Goal: Task Accomplishment & Management: Manage account settings

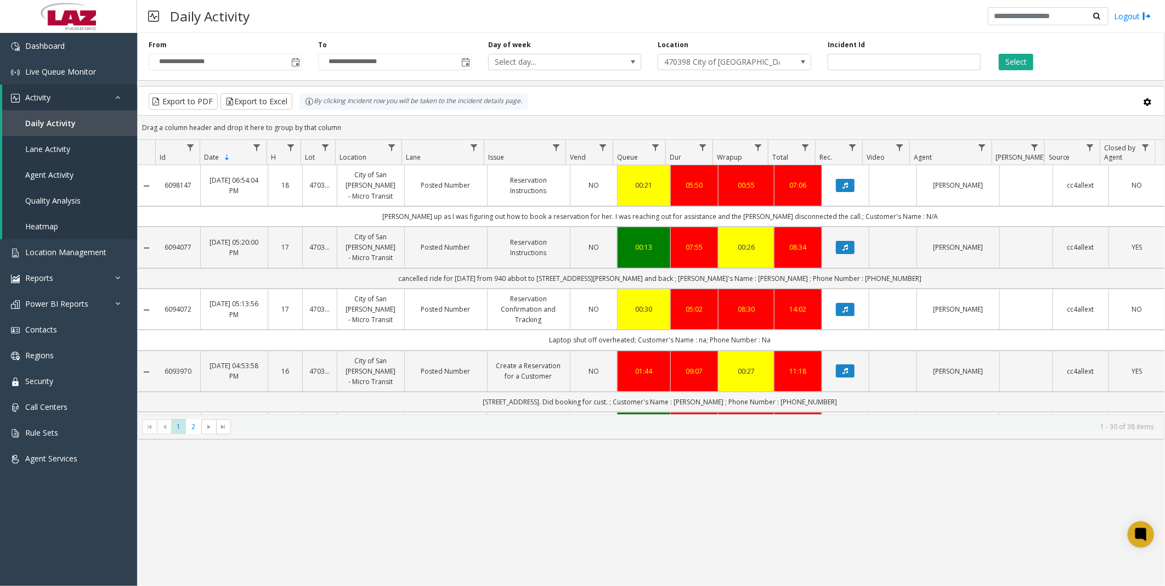
scroll to position [883, 0]
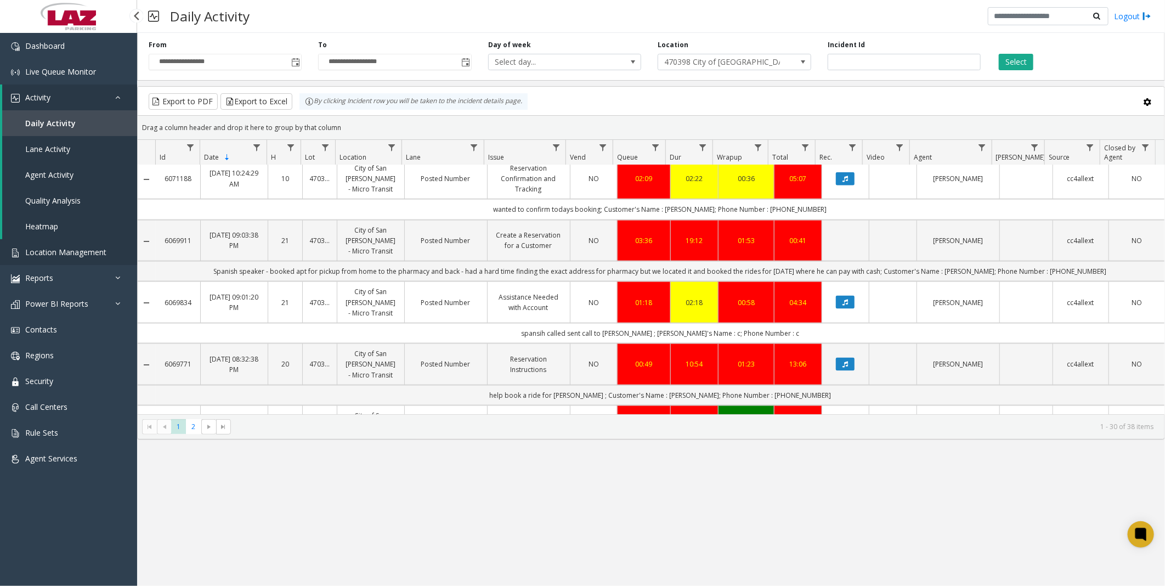
click at [65, 251] on span "Location Management" at bounding box center [65, 252] width 81 height 10
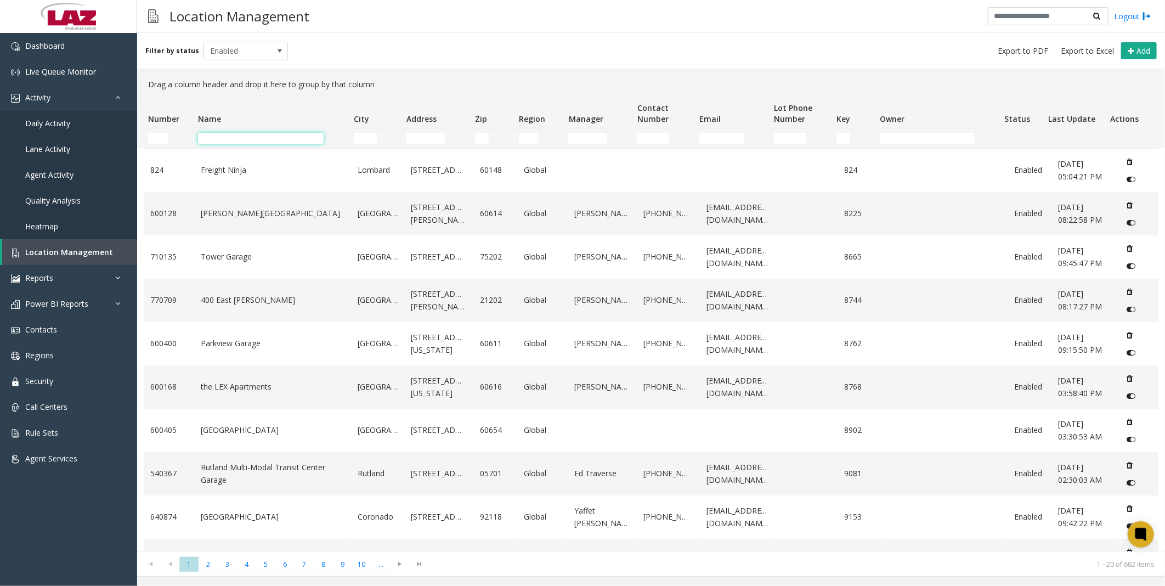
click at [258, 134] on input "Name Filter" at bounding box center [261, 138] width 126 height 11
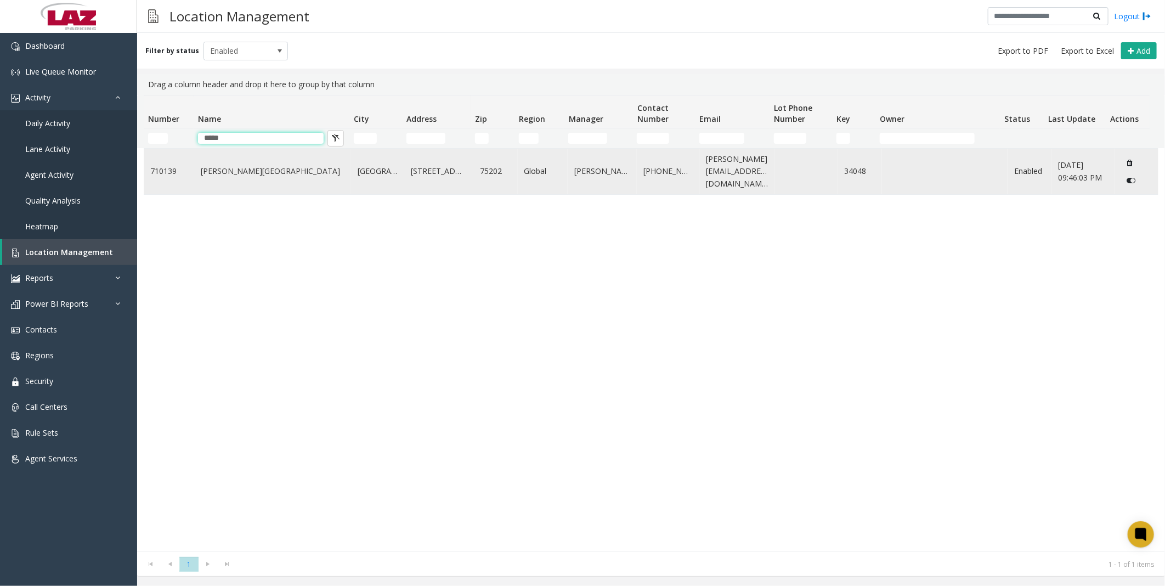
type input "*****"
click at [261, 161] on td "[PERSON_NAME][GEOGRAPHIC_DATA]" at bounding box center [272, 172] width 157 height 46
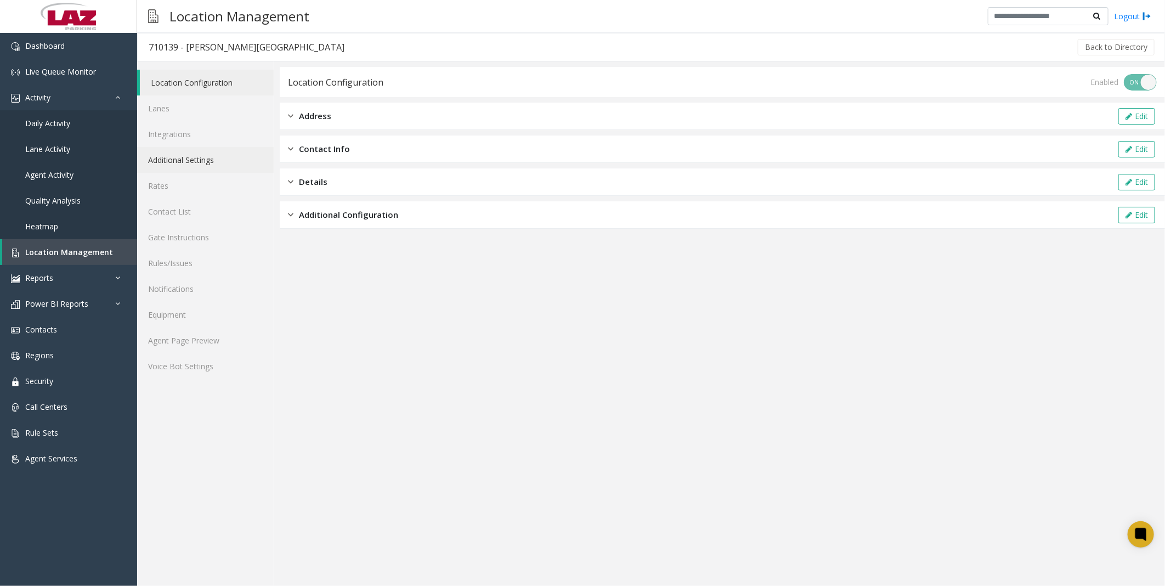
click at [195, 154] on link "Additional Settings" at bounding box center [205, 160] width 137 height 26
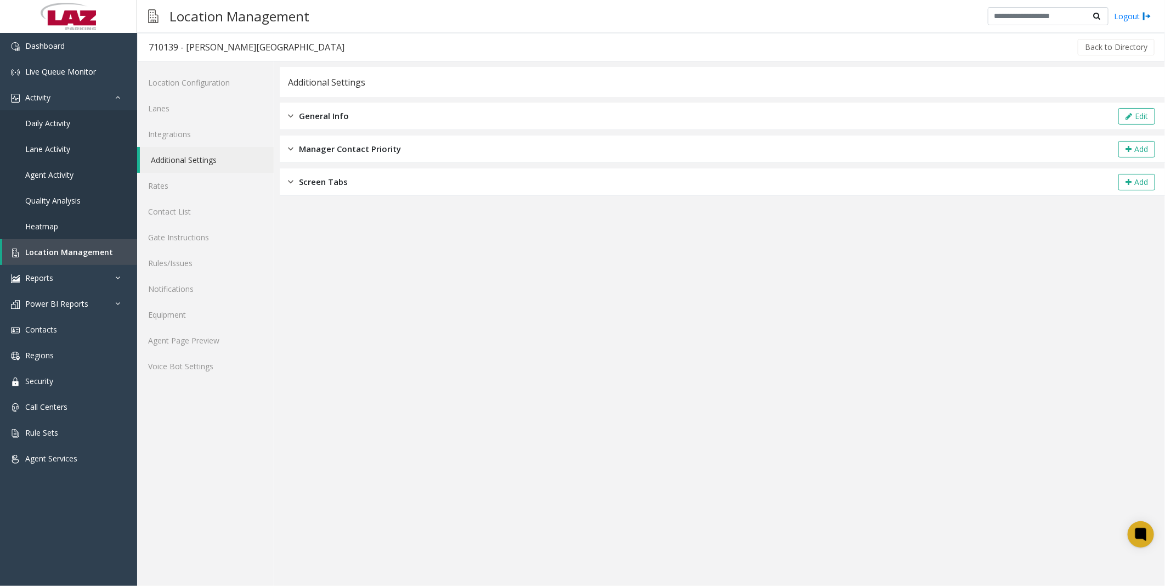
click at [327, 111] on span "General Info" at bounding box center [324, 116] width 50 height 13
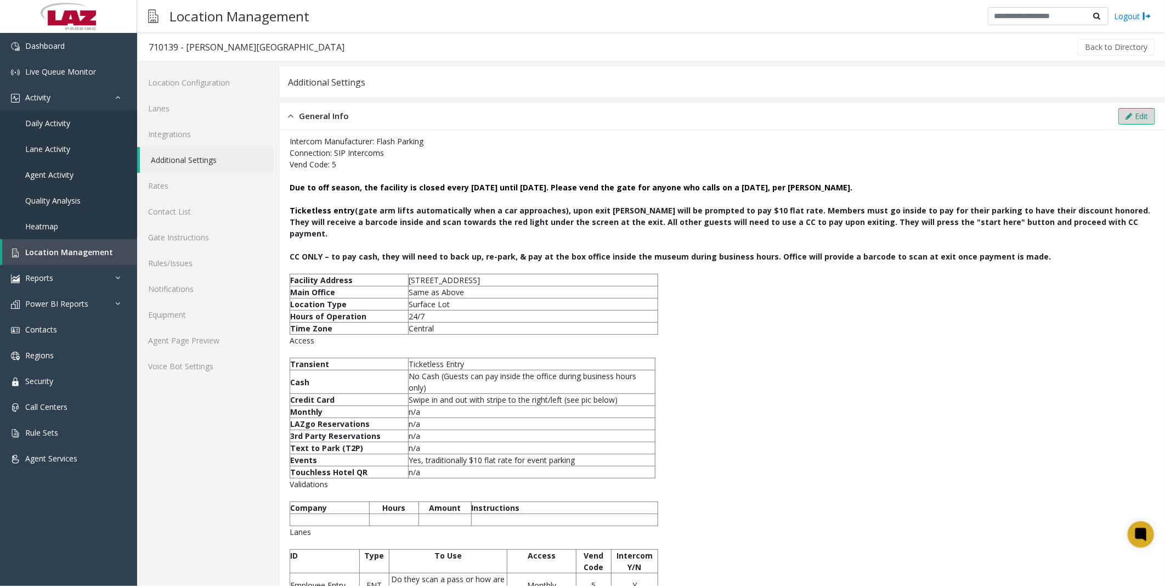
click at [1125, 114] on icon at bounding box center [1128, 116] width 7 height 8
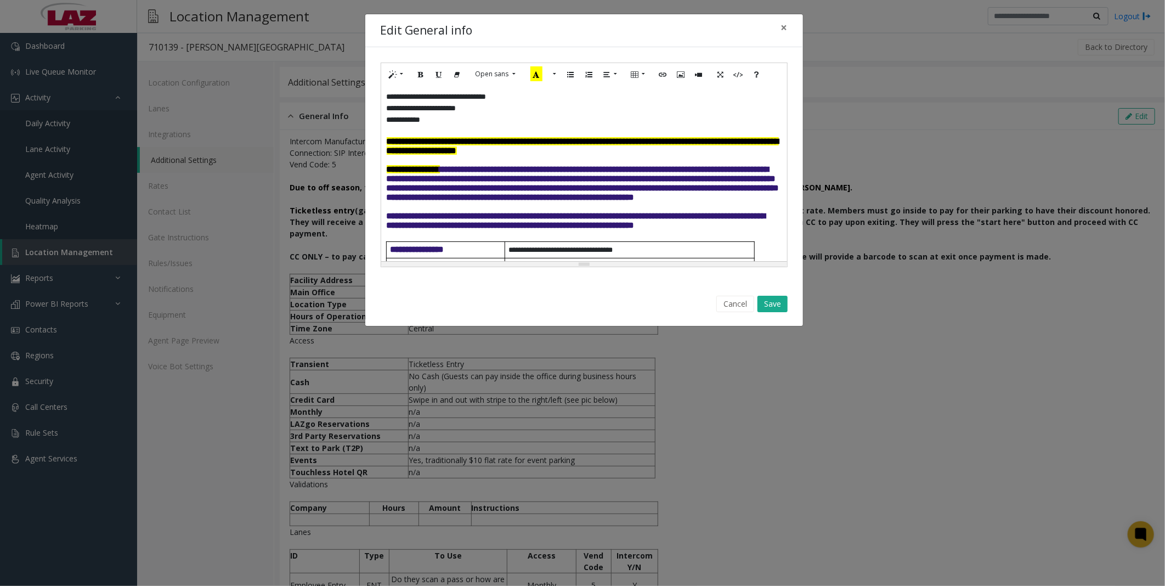
click at [507, 188] on span "**********" at bounding box center [583, 183] width 393 height 36
click at [769, 299] on button "Save" at bounding box center [772, 304] width 30 height 16
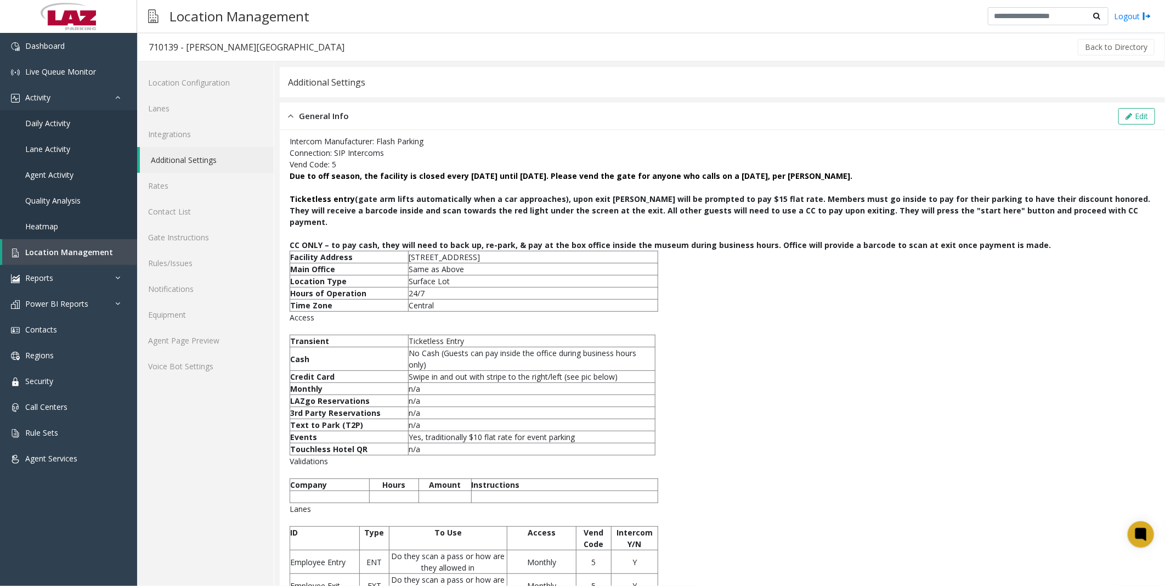
click at [758, 325] on div "Intercom Manufacturer: Flash Parking Connection: SIP Intercoms Vend Code: 5 Due…" at bounding box center [722, 413] width 865 height 556
click at [728, 323] on p at bounding box center [722, 329] width 865 height 12
click at [722, 390] on div "Intercom Manufacturer: Flash Parking Connection: SIP Intercoms Vend Code: 5 Due…" at bounding box center [722, 413] width 865 height 556
click at [680, 388] on div "Intercom Manufacturer: Flash Parking Connection: SIP Intercoms Vend Code: 5 Due…" at bounding box center [722, 413] width 865 height 556
click at [696, 323] on p at bounding box center [722, 329] width 865 height 12
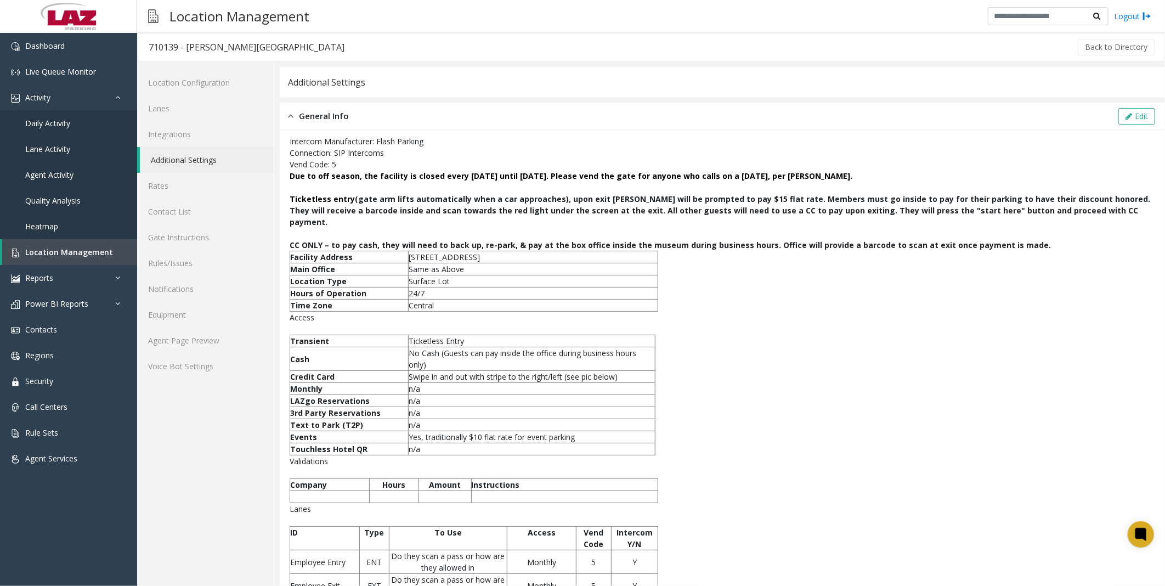
click at [736, 350] on div "Intercom Manufacturer: Flash Parking Connection: SIP Intercoms Vend Code: 5 Due…" at bounding box center [722, 413] width 865 height 556
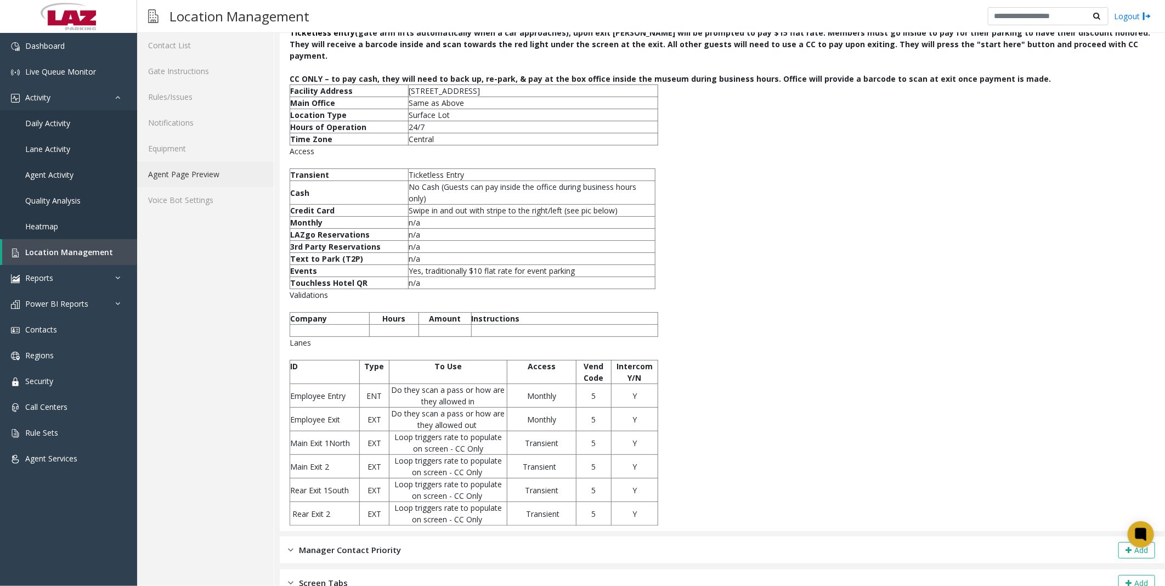
click at [178, 177] on link "Agent Page Preview" at bounding box center [205, 174] width 137 height 26
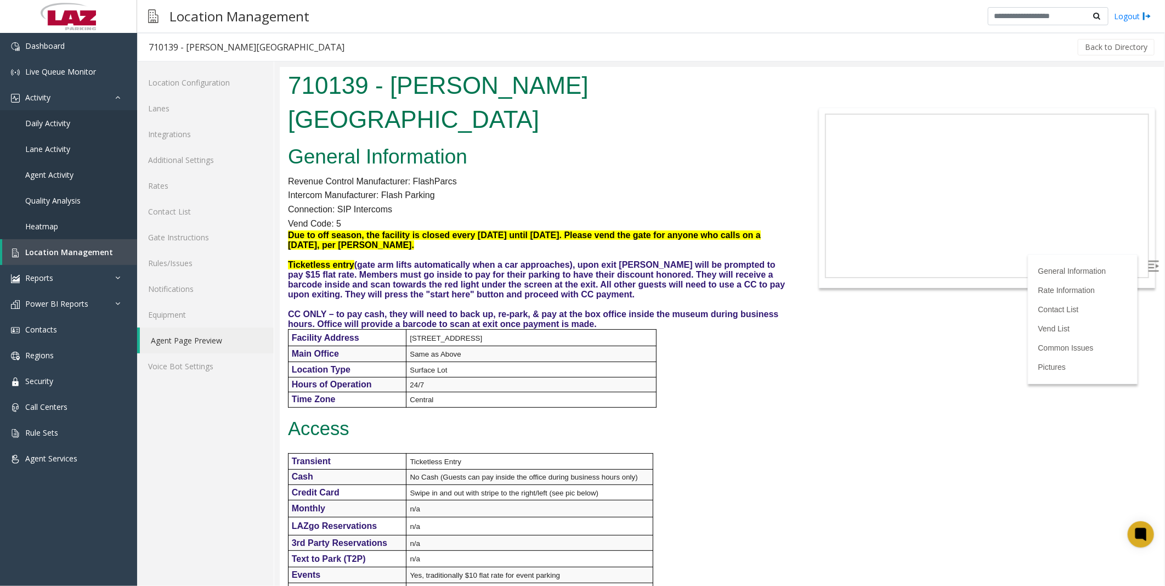
click at [703, 434] on div "General Information Revenue Control Manufacturer: FlashParcs Intercom Manufactu…" at bounding box center [536, 514] width 515 height 749
click at [704, 433] on div "General Information Revenue Control Manufacturer: FlashParcs Intercom Manufactu…" at bounding box center [536, 514] width 515 height 749
click at [52, 250] on span "Location Management" at bounding box center [69, 252] width 88 height 10
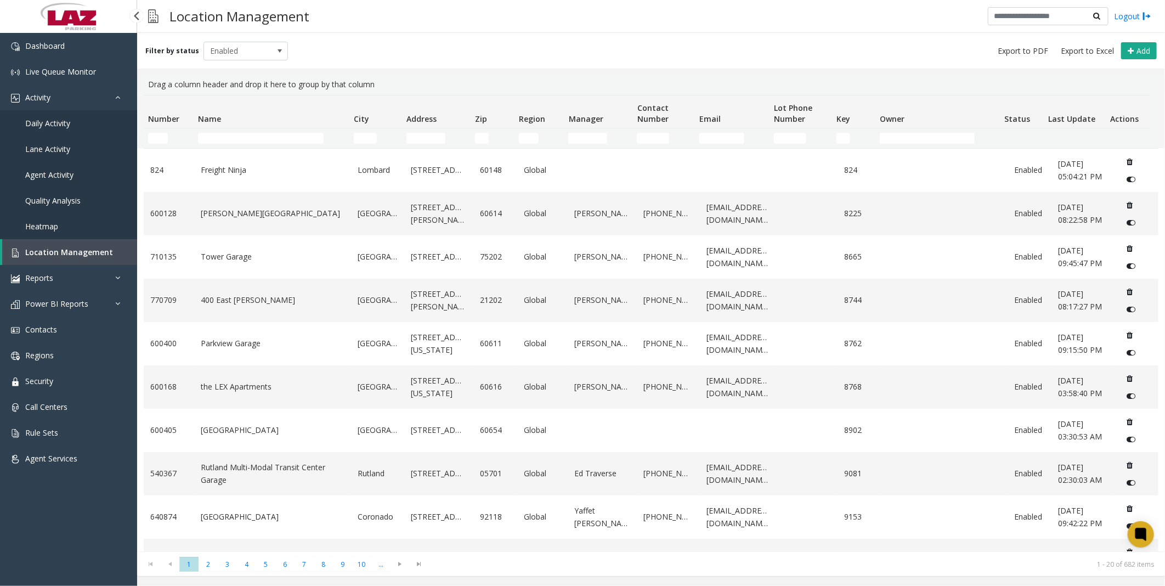
click at [80, 116] on link "Daily Activity" at bounding box center [68, 123] width 137 height 26
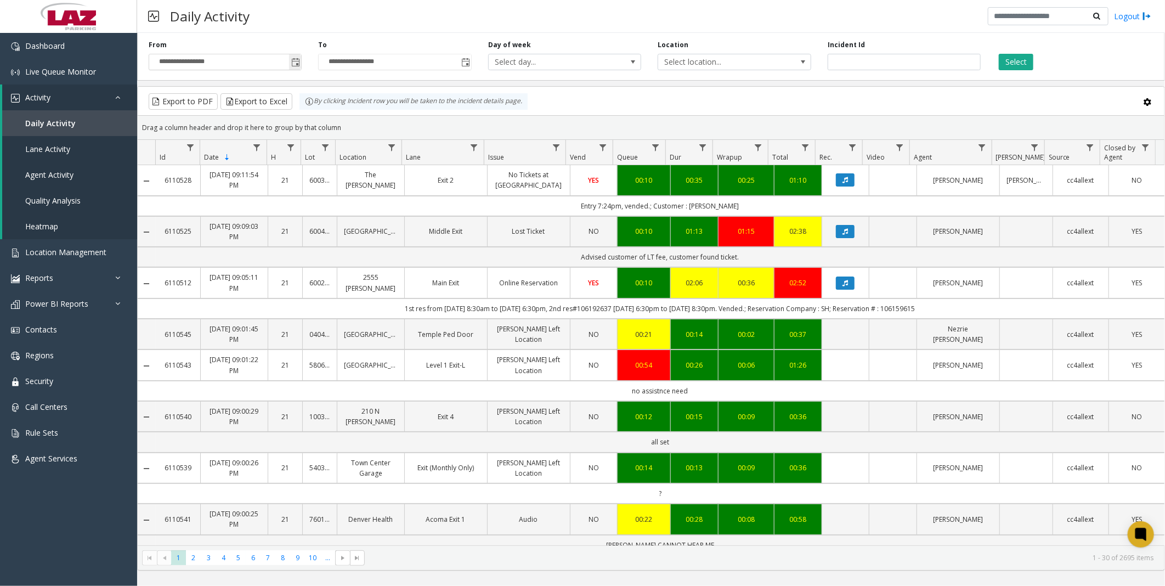
click at [296, 61] on span "Toggle popup" at bounding box center [295, 62] width 9 height 9
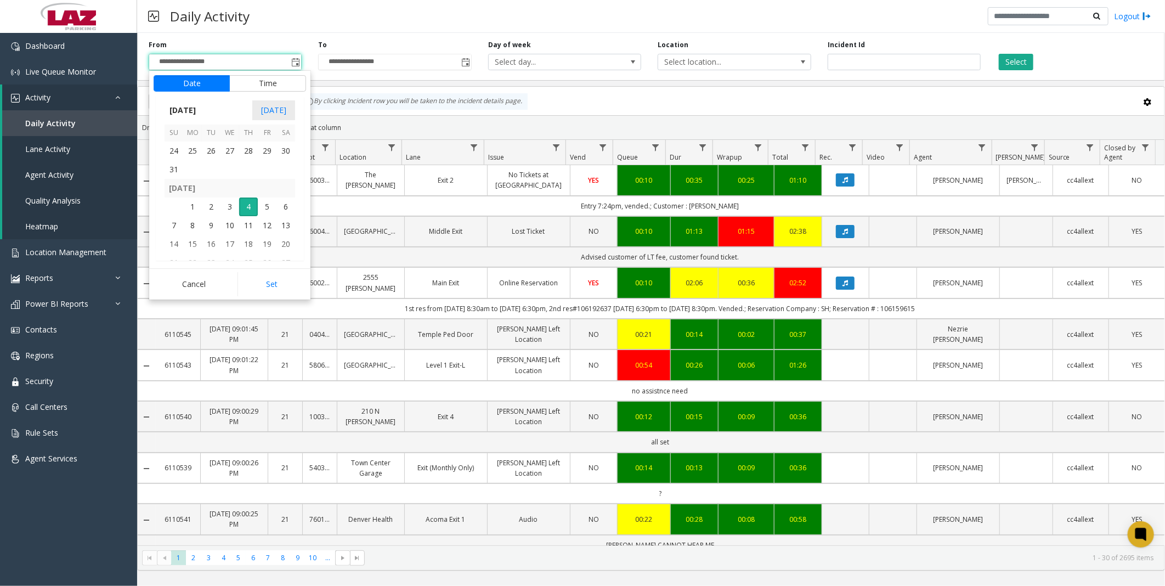
scroll to position [196647, 0]
click at [196, 218] on span "25" at bounding box center [192, 217] width 19 height 19
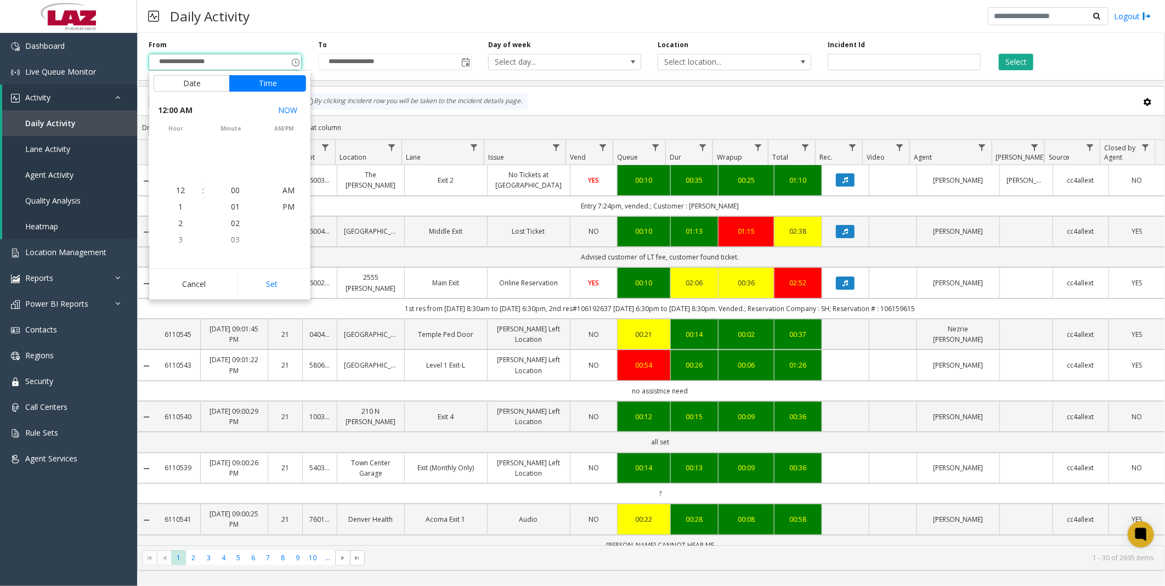
scroll to position [196638, 0]
click at [264, 281] on button "Set" at bounding box center [271, 284] width 69 height 24
type input "**********"
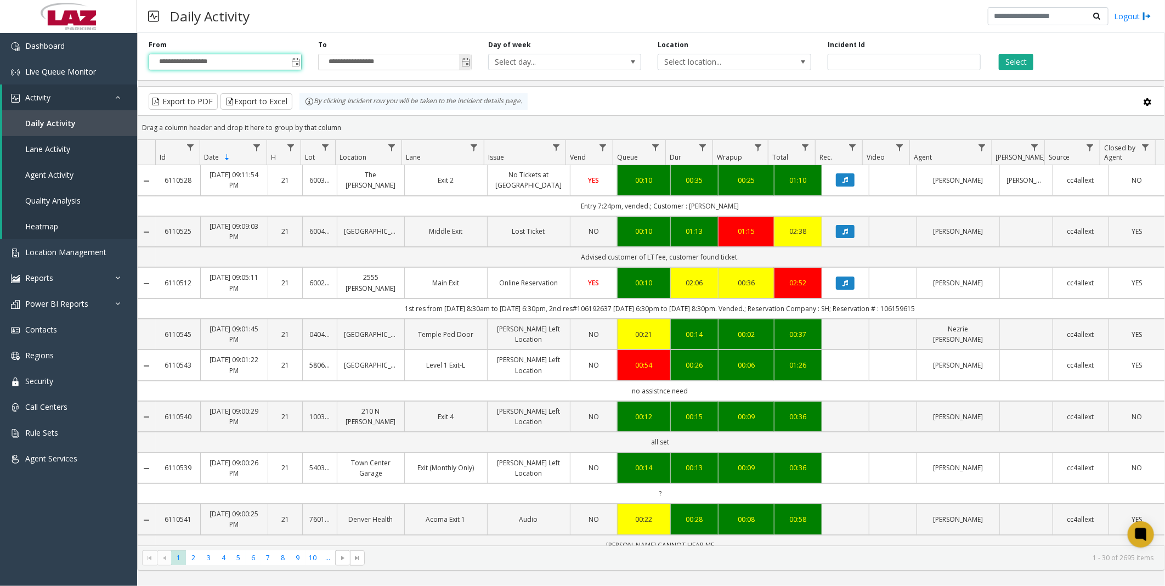
click at [469, 65] on span "Toggle popup" at bounding box center [465, 62] width 9 height 9
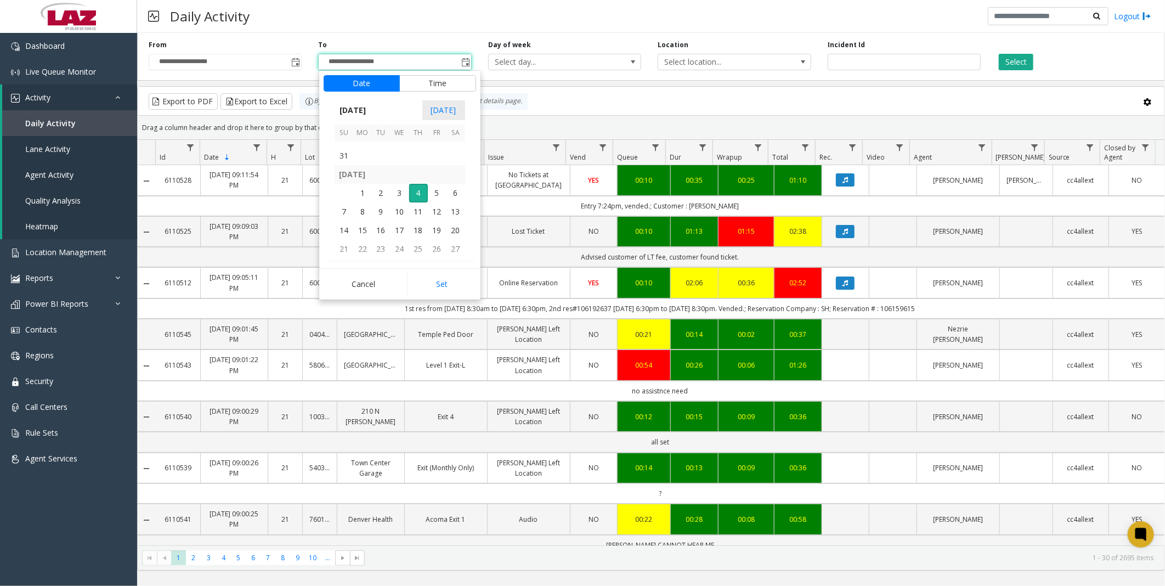
scroll to position [196707, 0]
click at [360, 156] on span "25" at bounding box center [362, 156] width 19 height 19
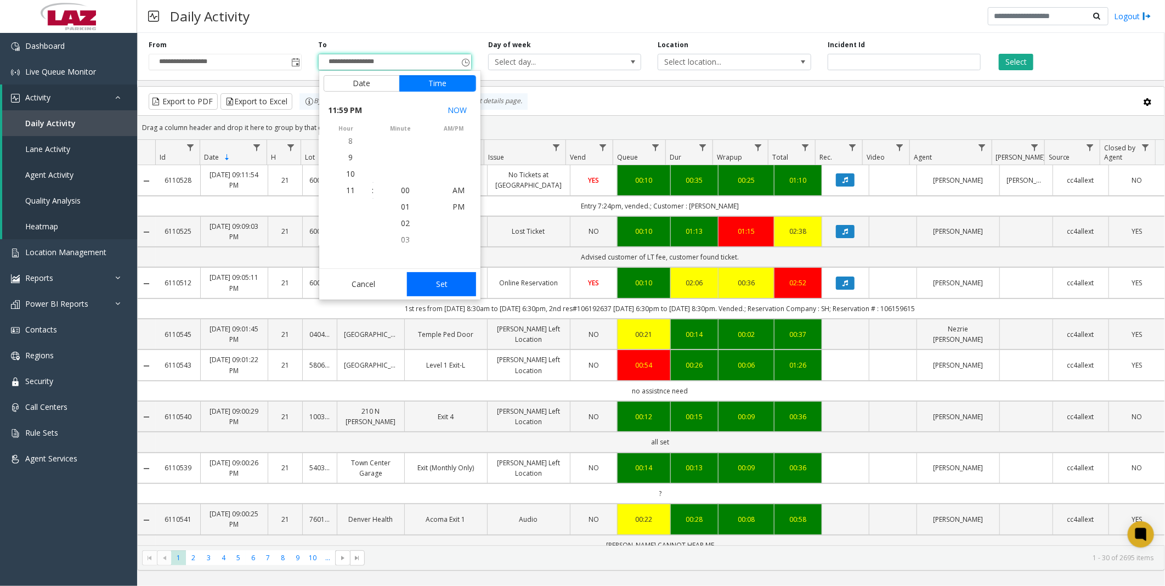
scroll to position [16, 0]
click at [446, 281] on button "Set" at bounding box center [441, 284] width 69 height 24
type input "**********"
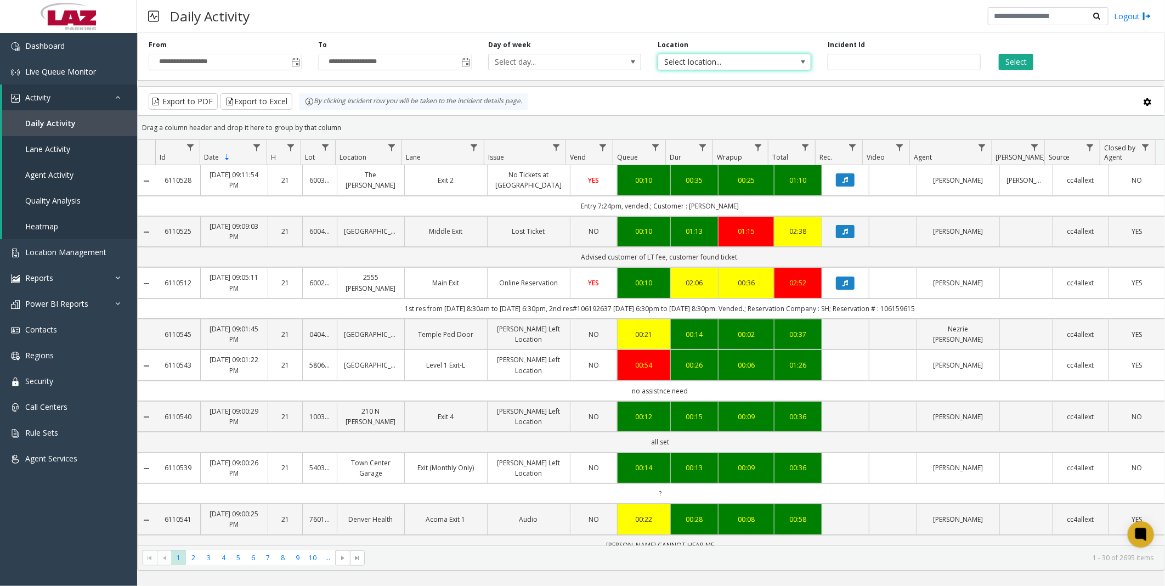
click at [689, 55] on span "Select location..." at bounding box center [719, 61] width 122 height 15
type input "***"
click at [718, 129] on li "280221 [GEOGRAPHIC_DATA] - [GEOGRAPHIC_DATA]" at bounding box center [735, 126] width 150 height 29
click at [1010, 61] on button "Select" at bounding box center [1016, 62] width 35 height 16
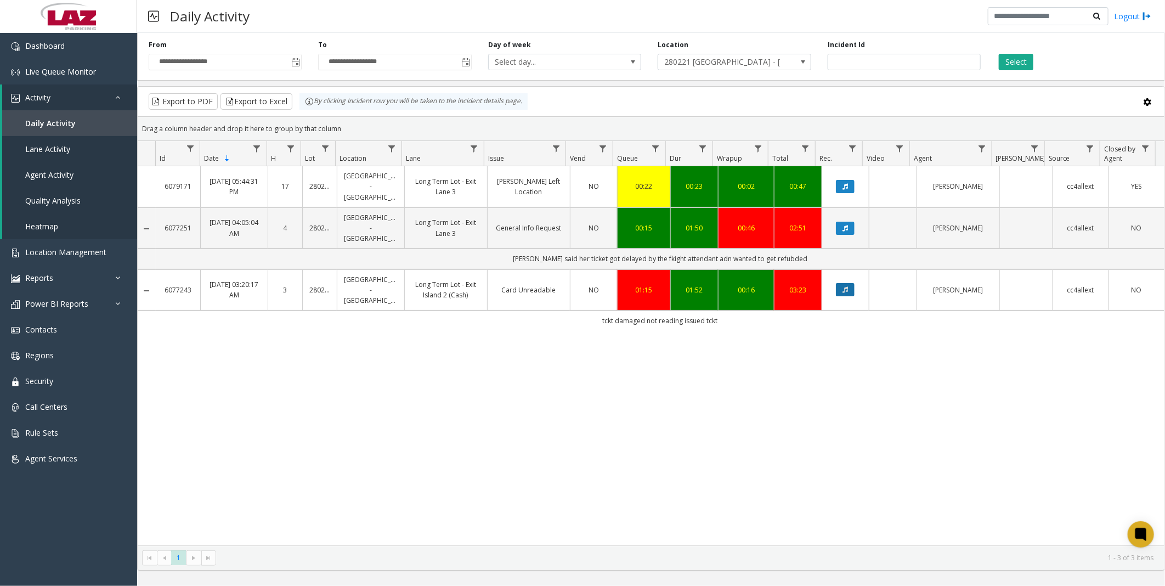
click at [842, 288] on icon "Data table" at bounding box center [844, 289] width 5 height 7
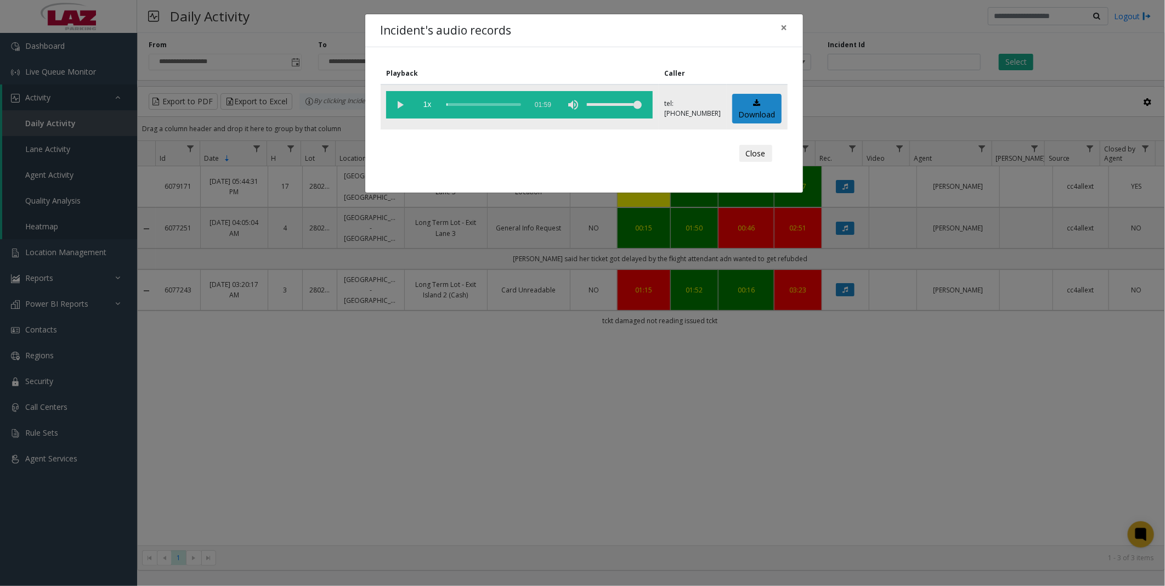
click at [402, 103] on vg-play-pause at bounding box center [399, 104] width 27 height 27
click at [468, 146] on div "Close" at bounding box center [584, 153] width 392 height 33
click at [759, 149] on button "Close" at bounding box center [755, 154] width 33 height 18
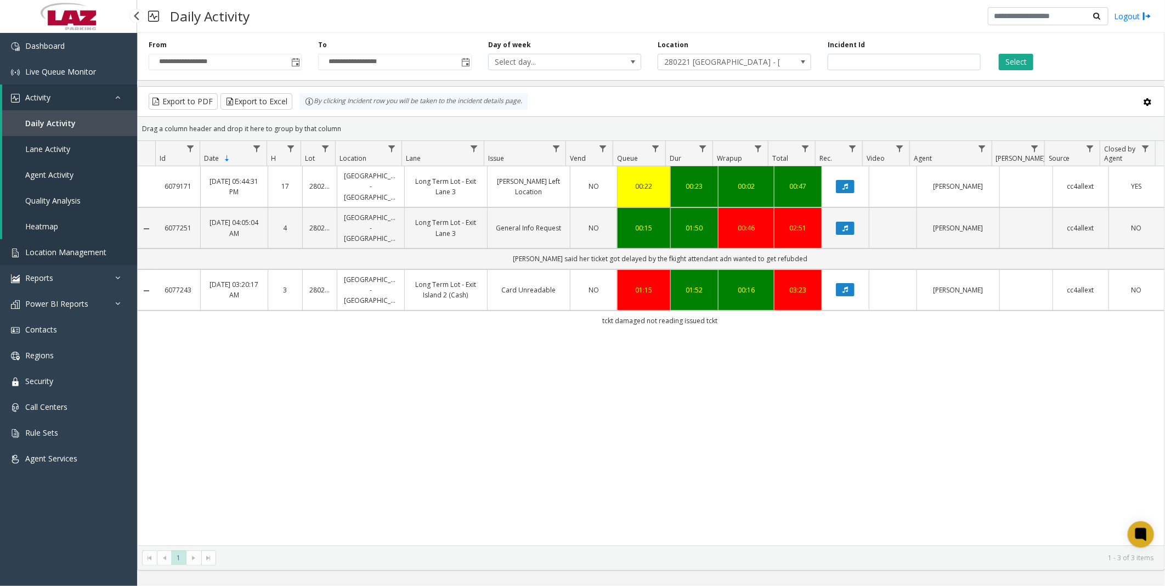
click at [47, 248] on span "Location Management" at bounding box center [65, 252] width 81 height 10
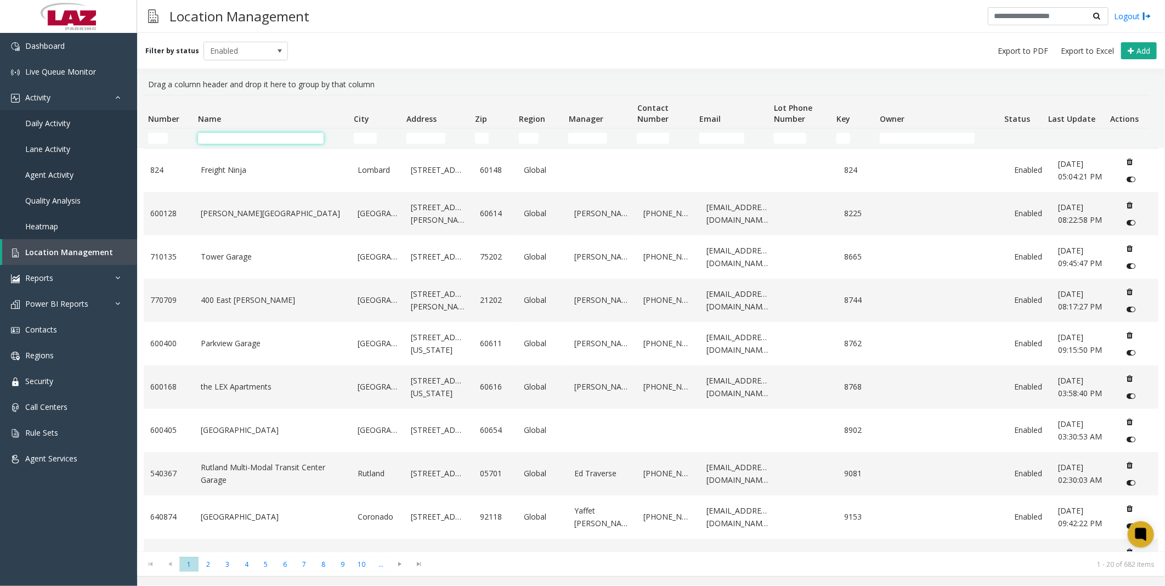
click at [220, 135] on input "Name Filter" at bounding box center [261, 138] width 126 height 11
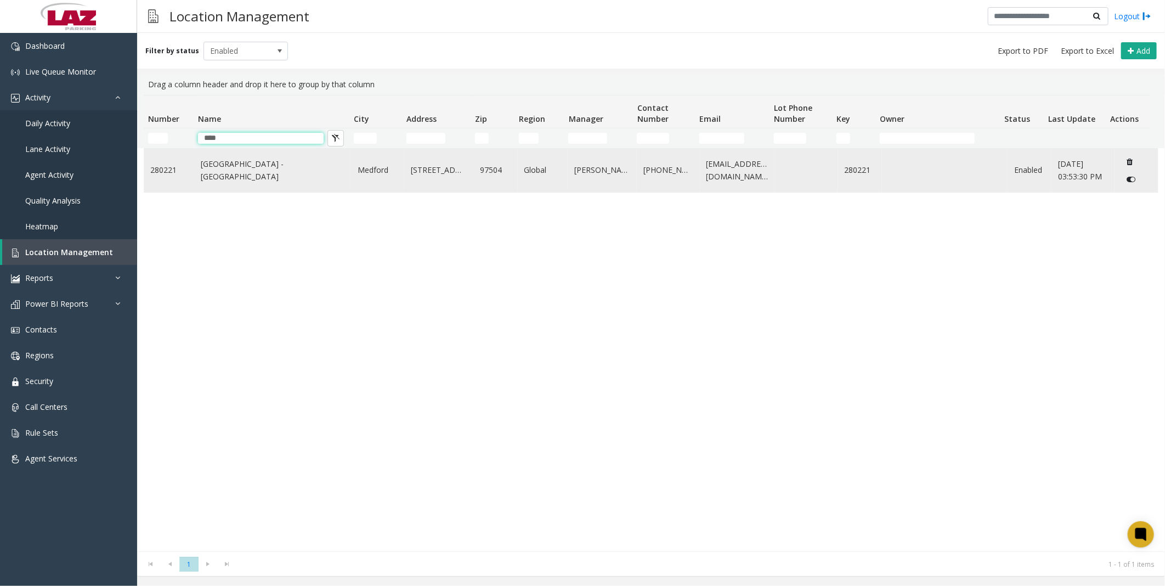
type input "****"
click at [228, 184] on td "[GEOGRAPHIC_DATA] - [GEOGRAPHIC_DATA]" at bounding box center [272, 170] width 157 height 43
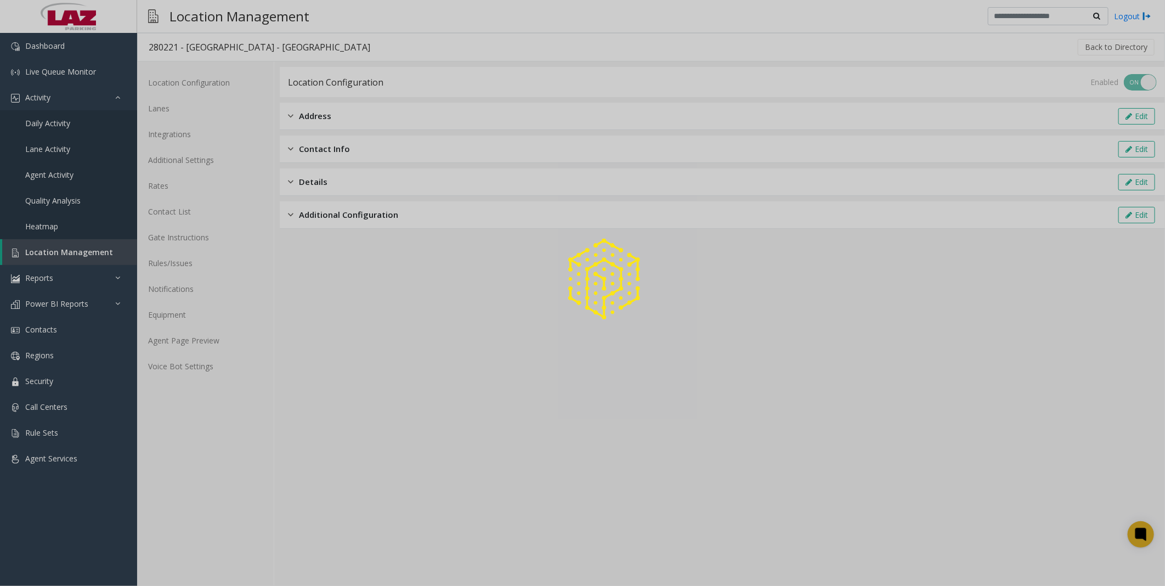
click at [188, 160] on div at bounding box center [582, 293] width 1165 height 586
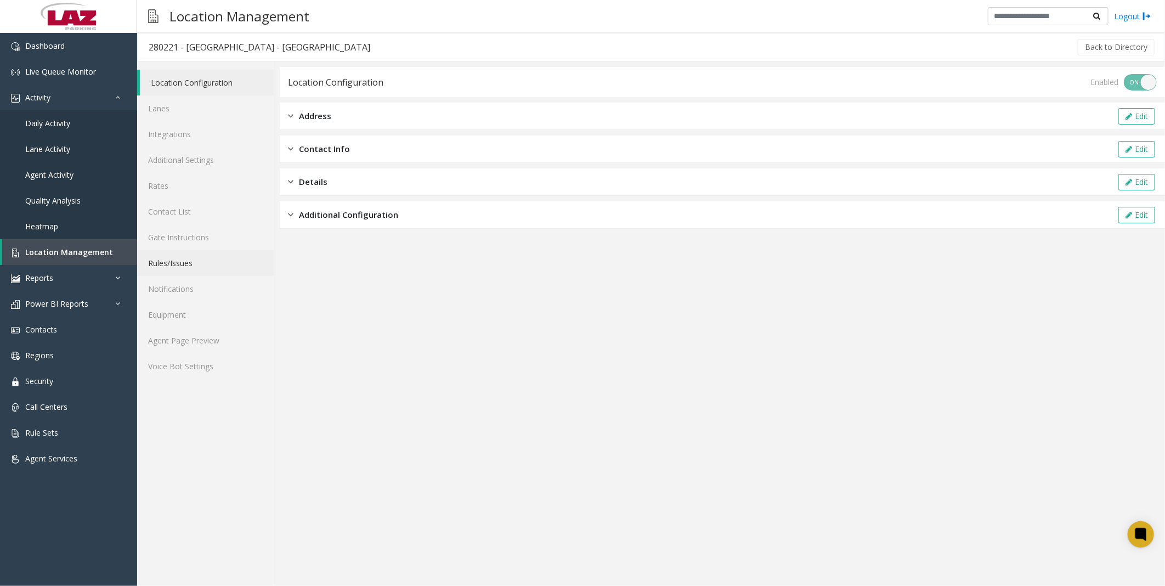
click at [178, 267] on link "Rules/Issues" at bounding box center [205, 263] width 137 height 26
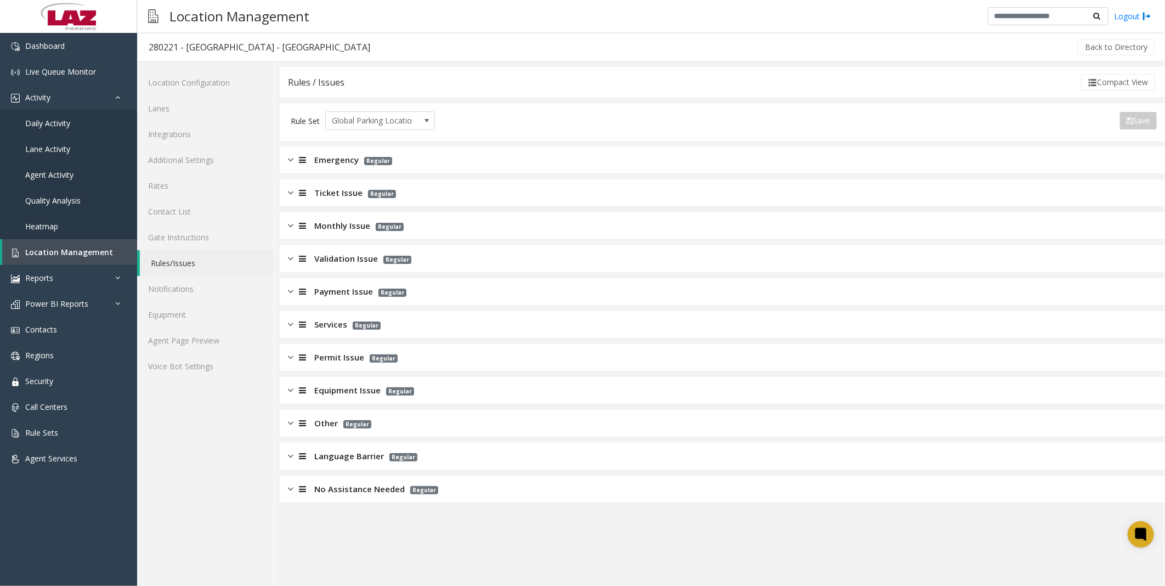
click at [346, 390] on span "Equipment Issue" at bounding box center [347, 390] width 66 height 13
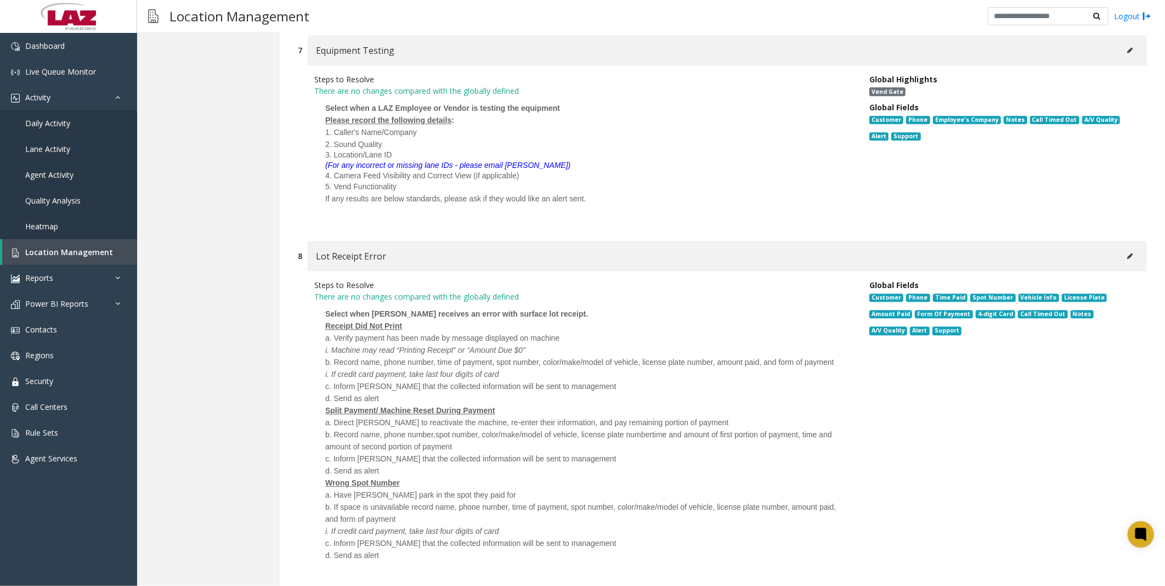
scroll to position [2467, 0]
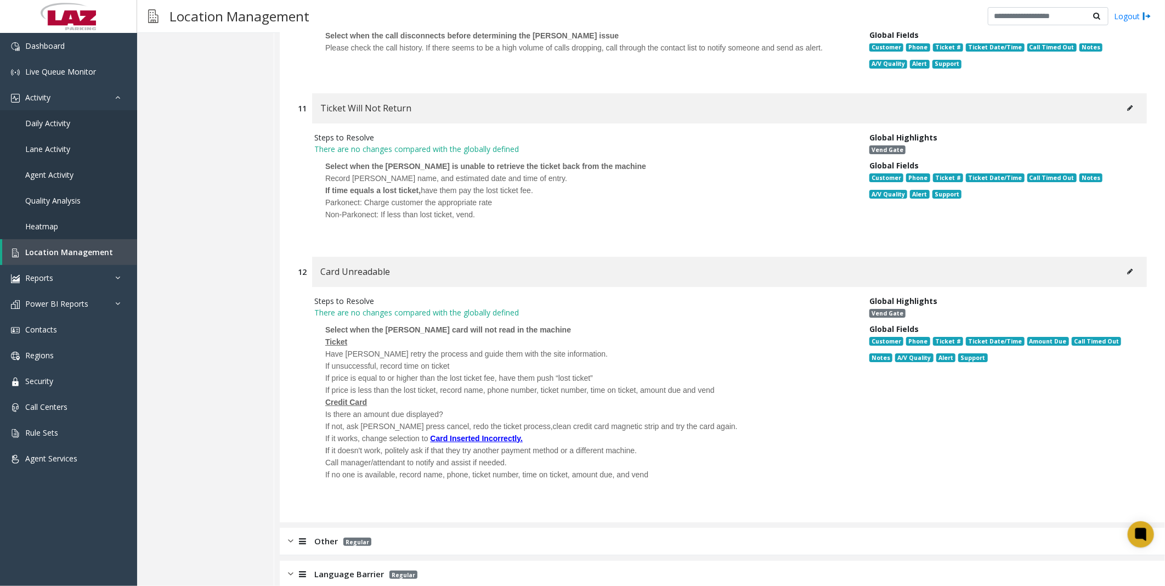
drag, startPoint x: 645, startPoint y: 310, endPoint x: 690, endPoint y: 500, distance: 195.0
click at [1123, 263] on button at bounding box center [1130, 271] width 18 height 16
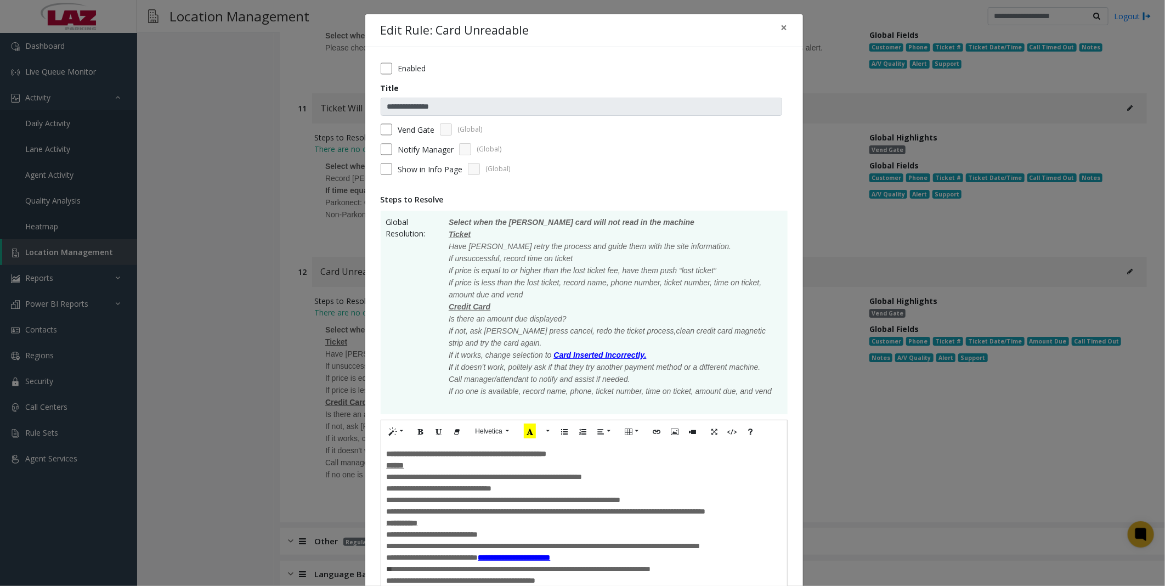
click at [627, 471] on div "**********" at bounding box center [584, 477] width 395 height 12
click at [462, 490] on span "**********" at bounding box center [439, 488] width 105 height 8
click at [461, 492] on span "**********" at bounding box center [439, 488] width 105 height 8
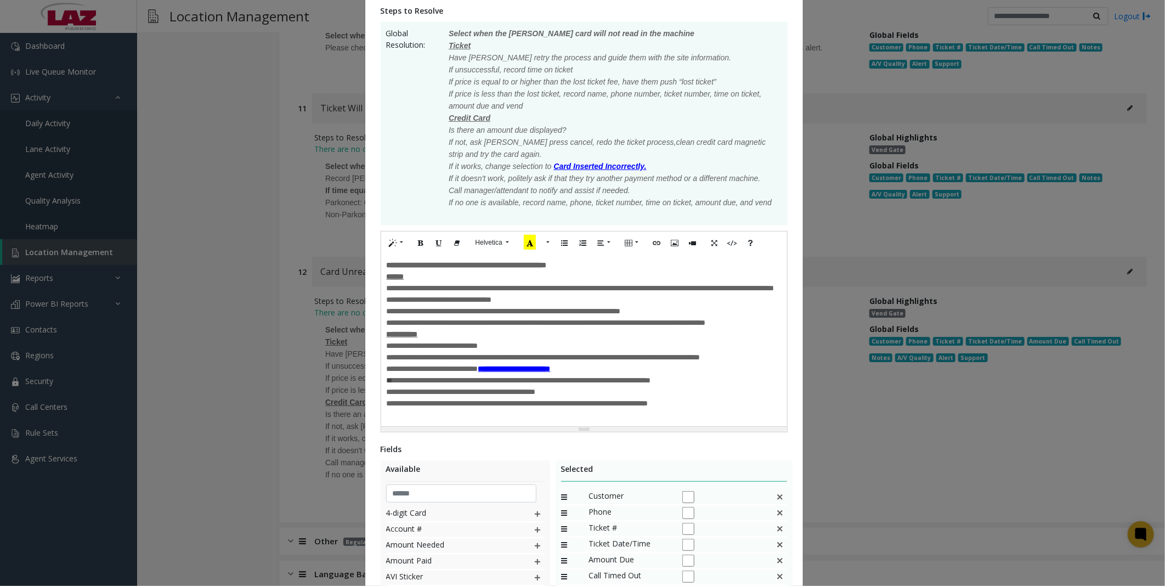
scroll to position [362, 0]
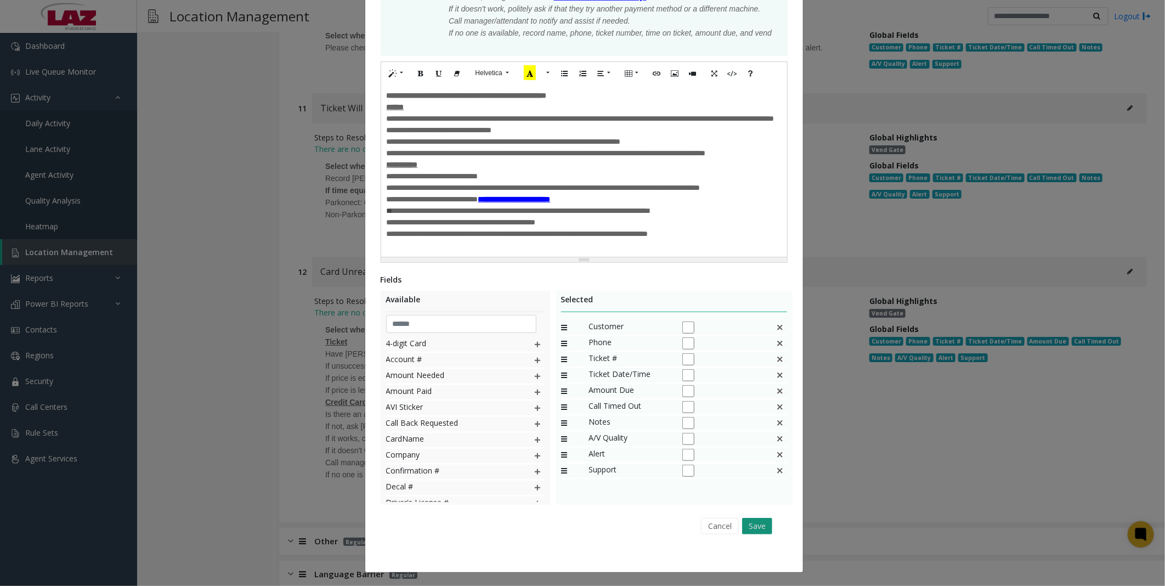
click at [745, 524] on button "Save" at bounding box center [757, 526] width 30 height 16
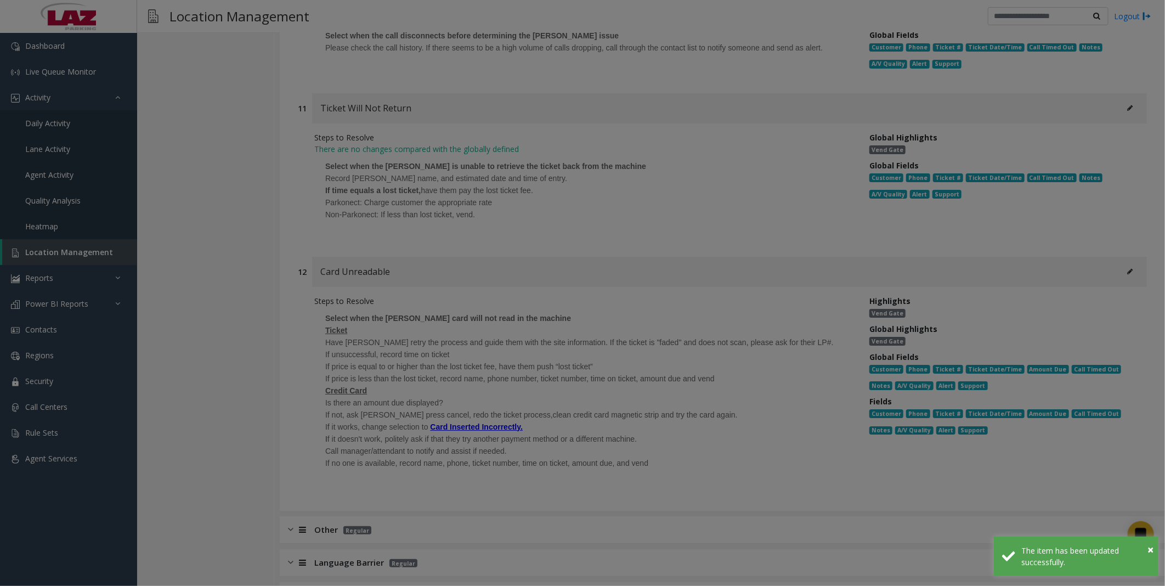
scroll to position [2455, 0]
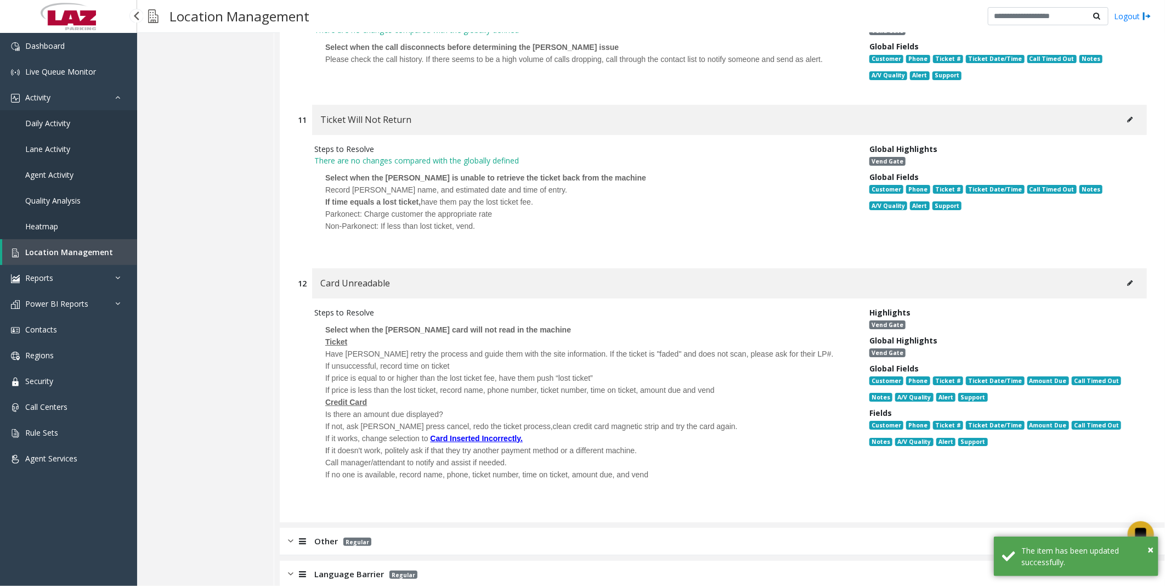
click at [36, 122] on span "Daily Activity" at bounding box center [47, 123] width 45 height 10
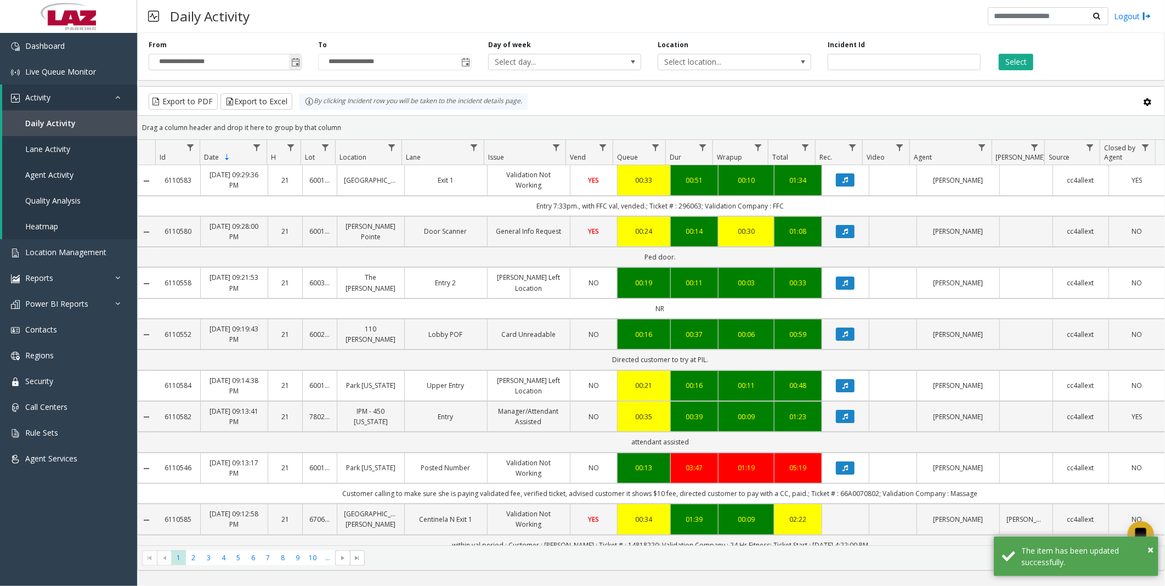
click at [290, 61] on span "Toggle popup" at bounding box center [295, 62] width 12 height 18
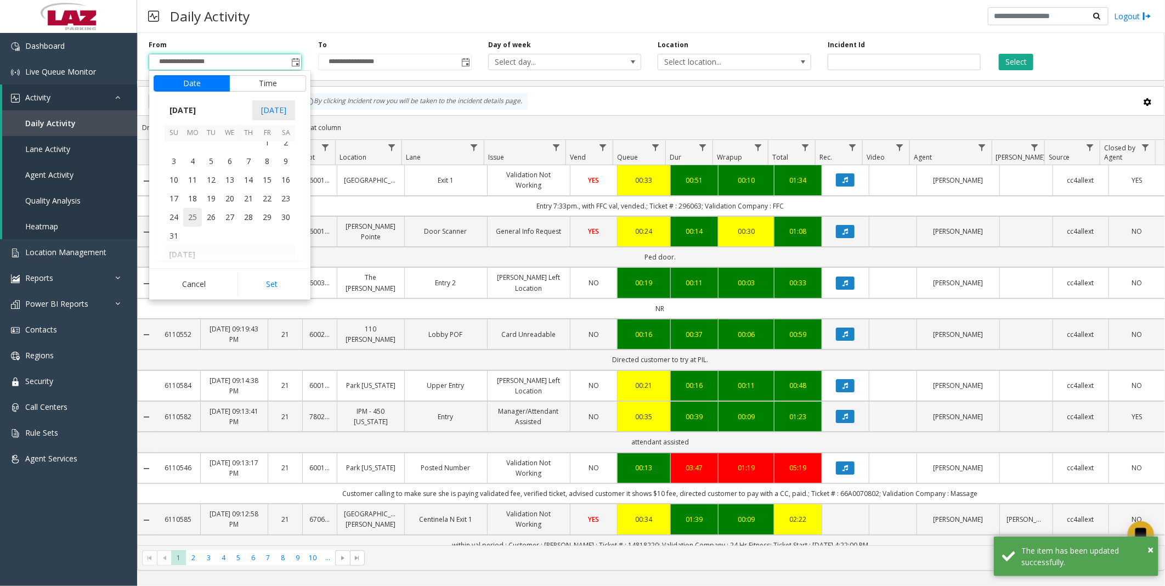
click at [192, 212] on span "25" at bounding box center [192, 217] width 19 height 19
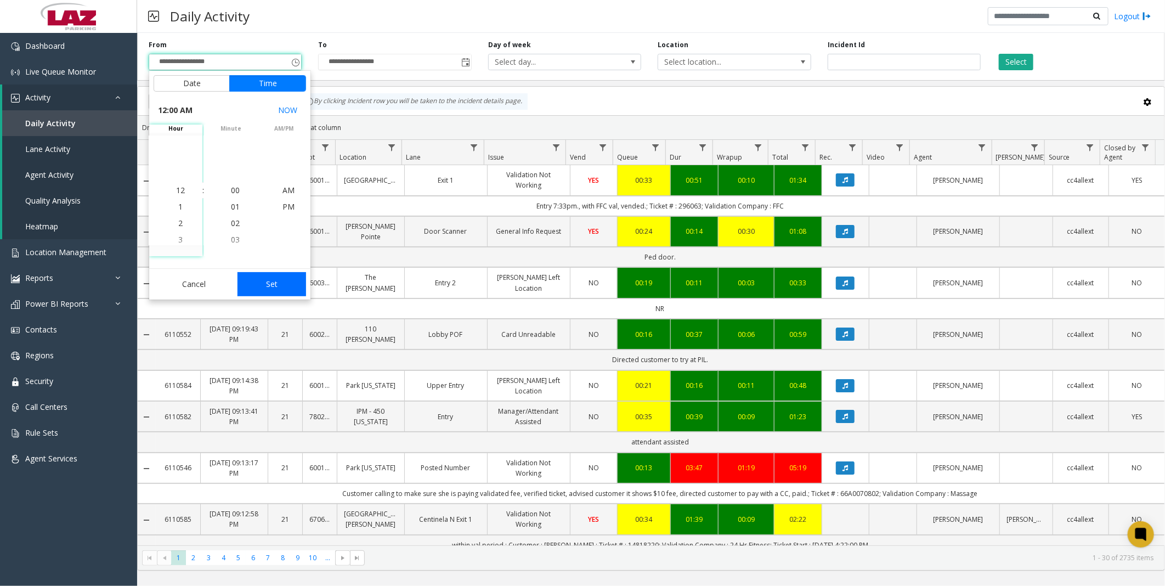
click at [258, 280] on button "Set" at bounding box center [271, 284] width 69 height 24
type input "**********"
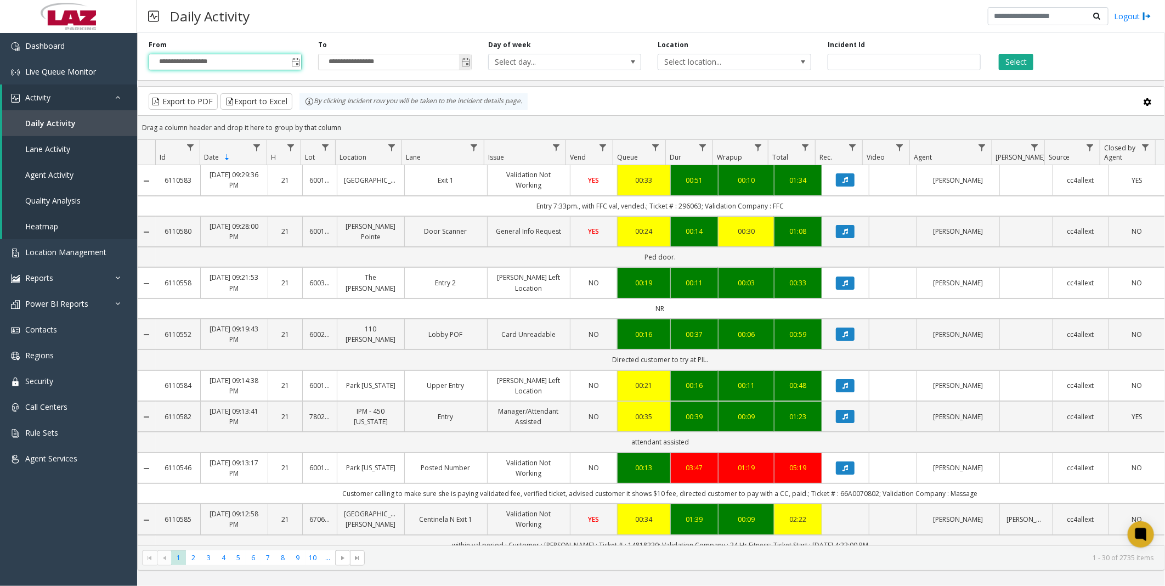
click at [462, 61] on span "Toggle popup" at bounding box center [465, 62] width 9 height 9
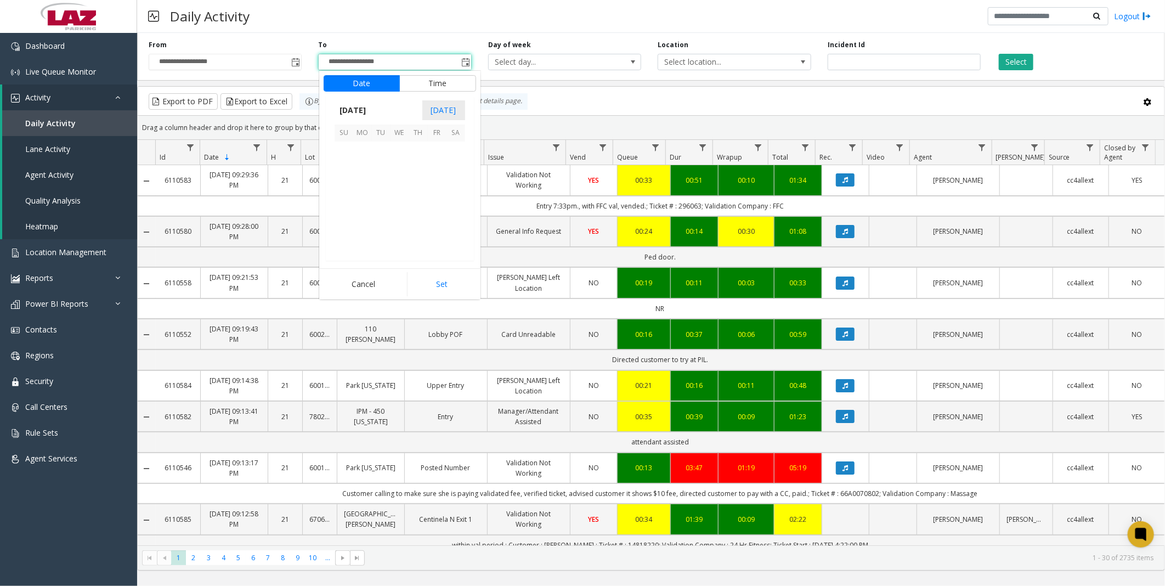
scroll to position [16, 0]
click at [362, 157] on span "25" at bounding box center [362, 156] width 19 height 19
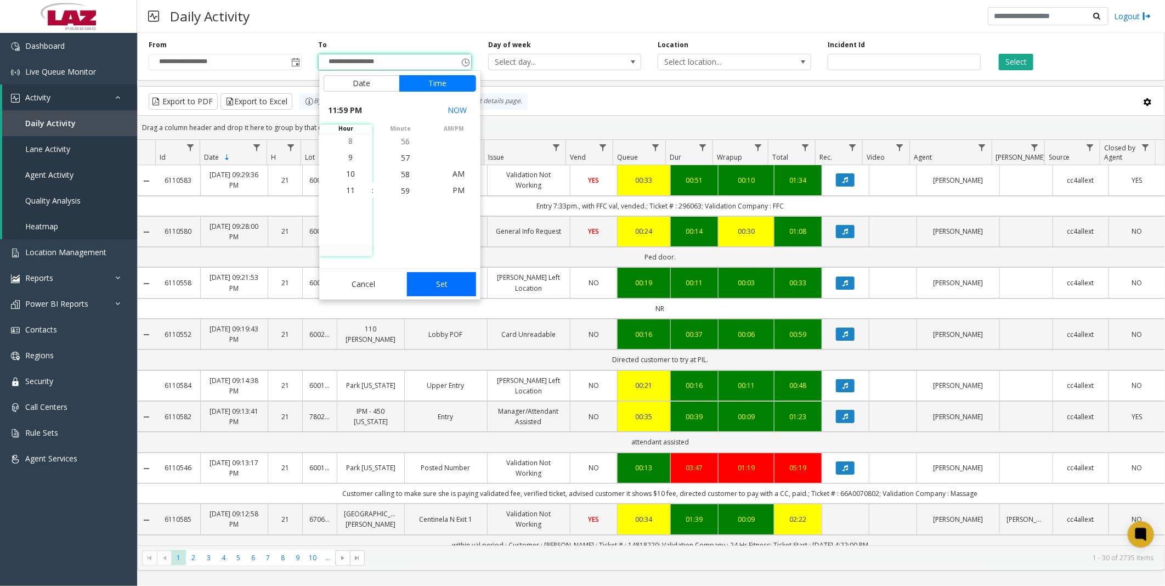
click at [439, 274] on button "Set" at bounding box center [441, 284] width 69 height 24
type input "**********"
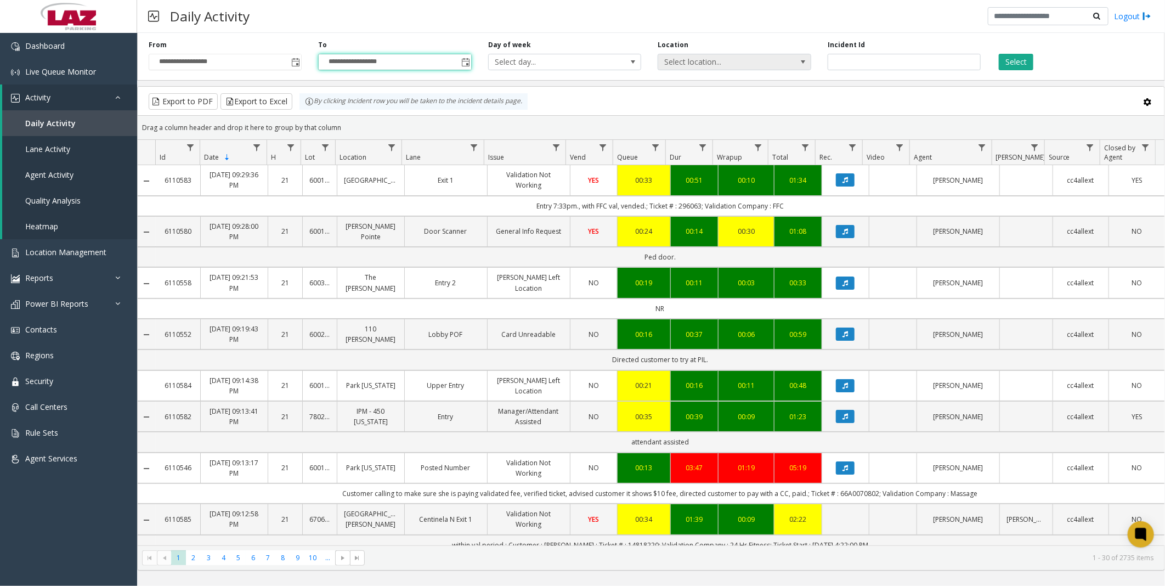
click at [696, 62] on span "Select location..." at bounding box center [719, 61] width 122 height 15
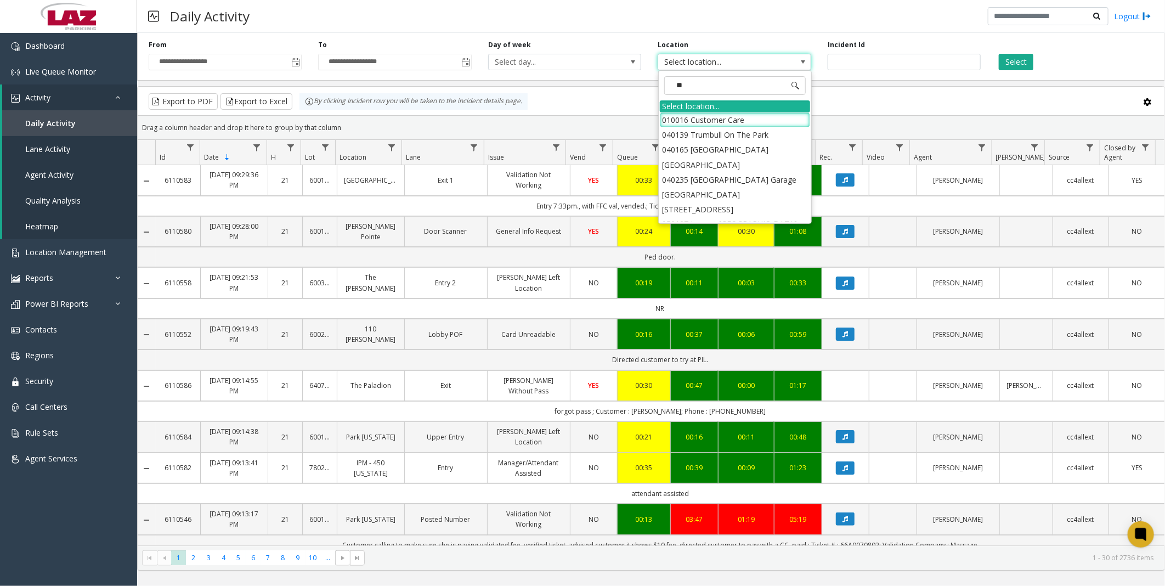
type input "***"
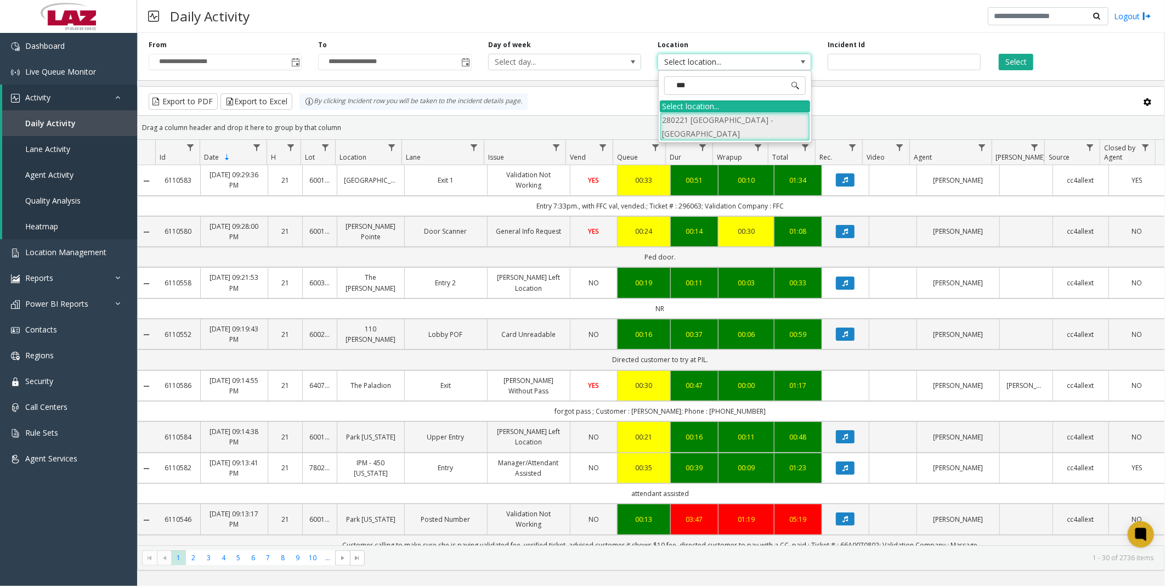
click at [677, 123] on li "280221 [GEOGRAPHIC_DATA] - [GEOGRAPHIC_DATA]" at bounding box center [735, 126] width 150 height 29
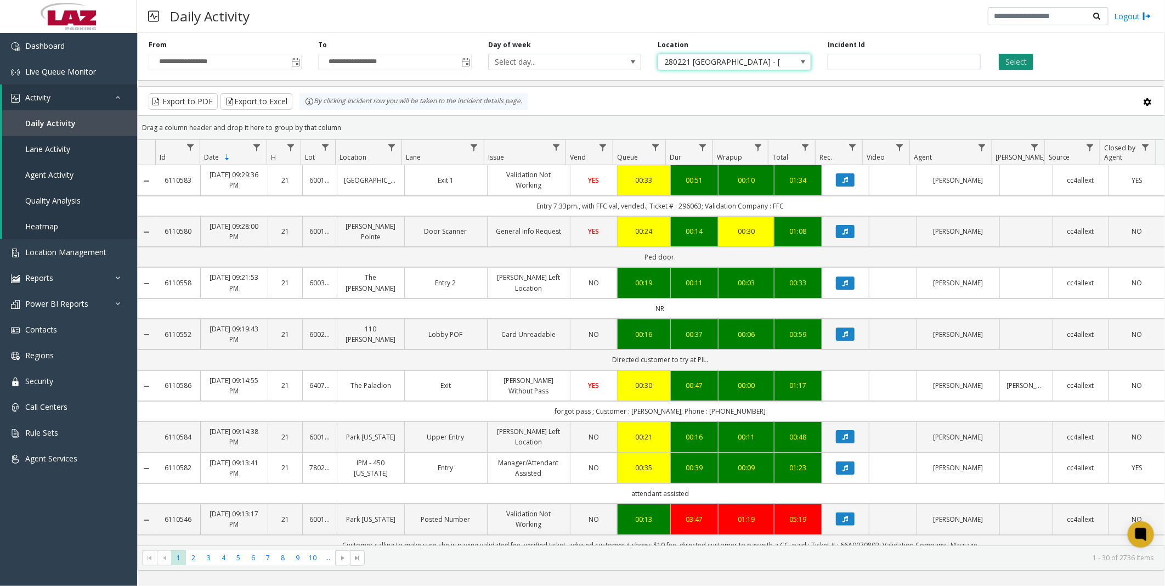
click at [1033, 66] on button "Select" at bounding box center [1016, 62] width 35 height 16
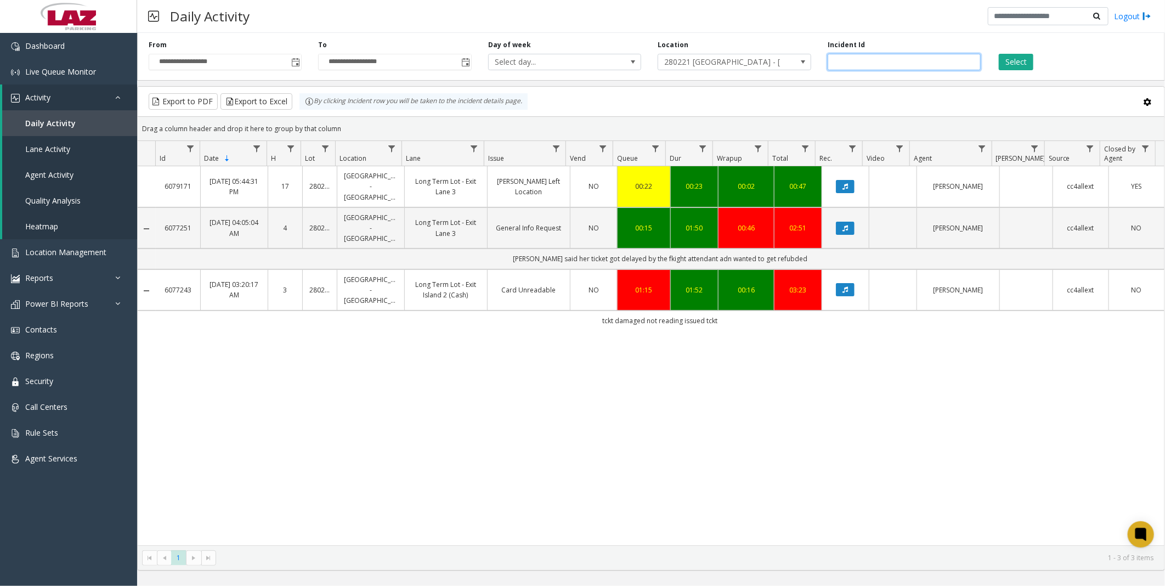
click at [885, 56] on input "number" at bounding box center [903, 62] width 153 height 16
type input "*******"
click at [1013, 62] on button "Select" at bounding box center [1016, 62] width 35 height 16
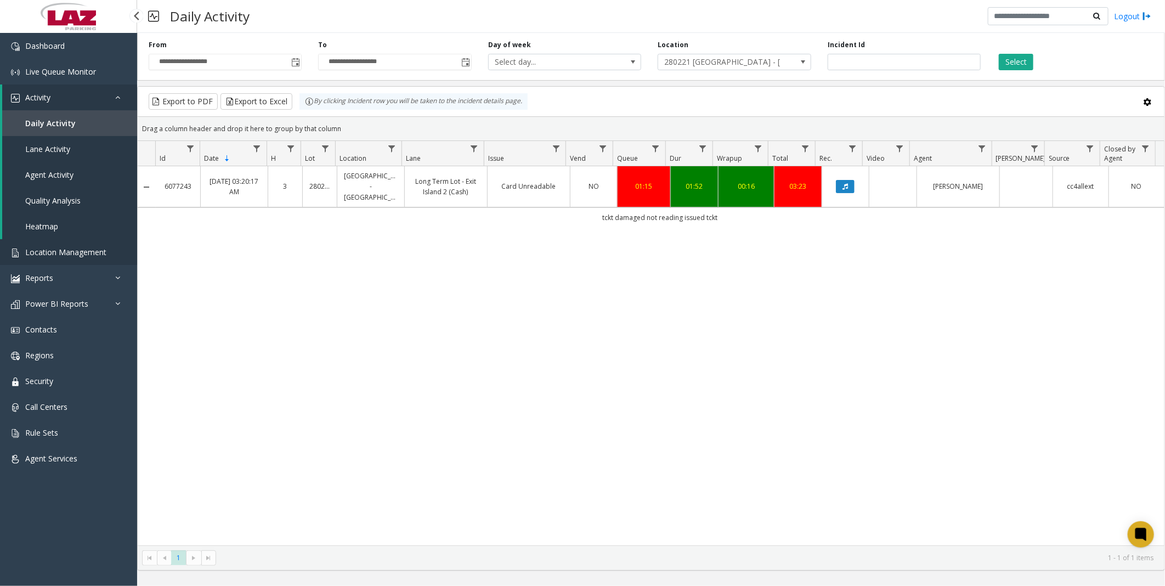
click at [46, 247] on span "Location Management" at bounding box center [65, 252] width 81 height 10
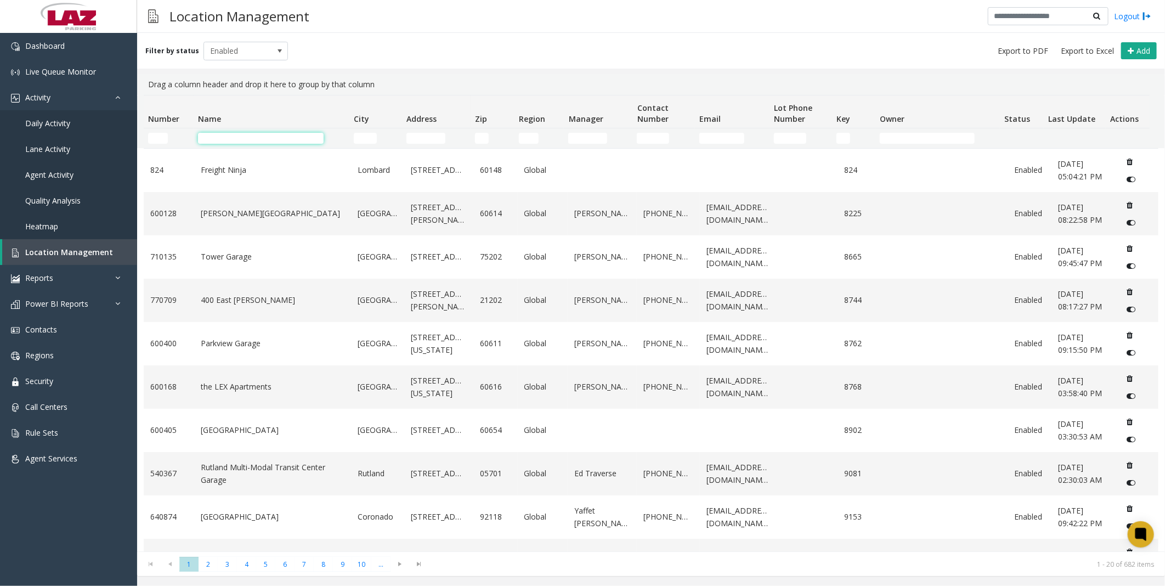
click at [227, 135] on input "Name Filter" at bounding box center [261, 138] width 126 height 11
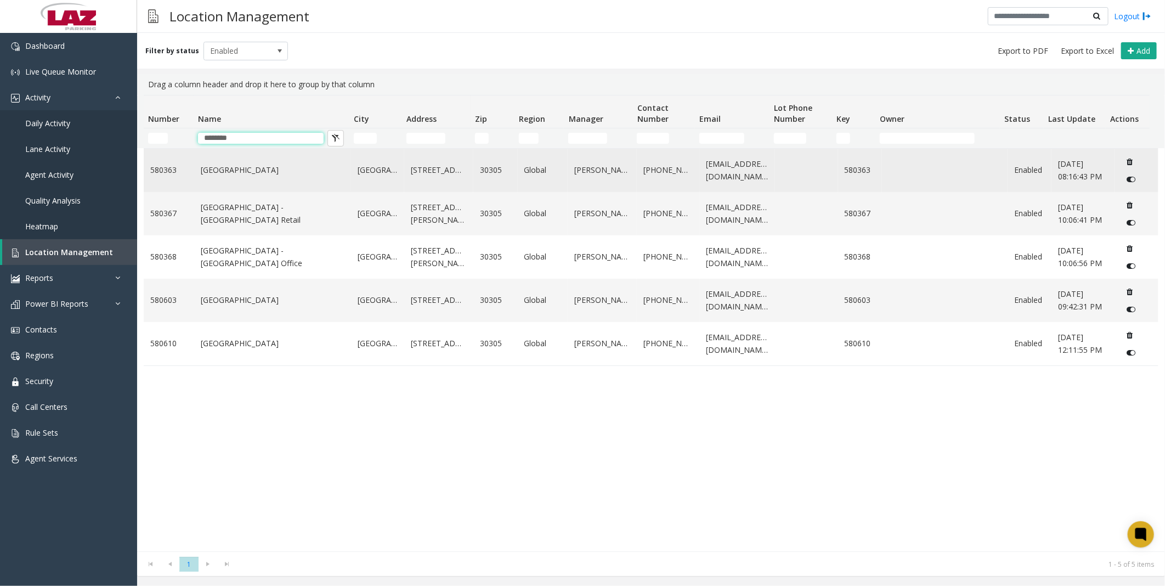
type input "********"
click at [244, 175] on link "[GEOGRAPHIC_DATA]" at bounding box center [273, 170] width 144 height 12
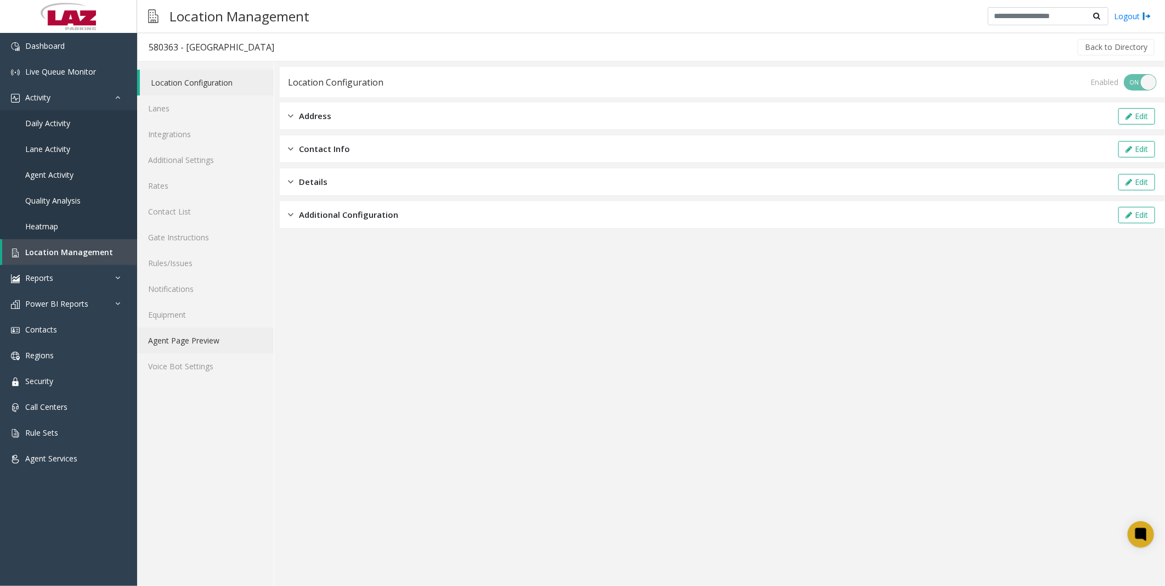
click at [166, 342] on link "Agent Page Preview" at bounding box center [205, 340] width 137 height 26
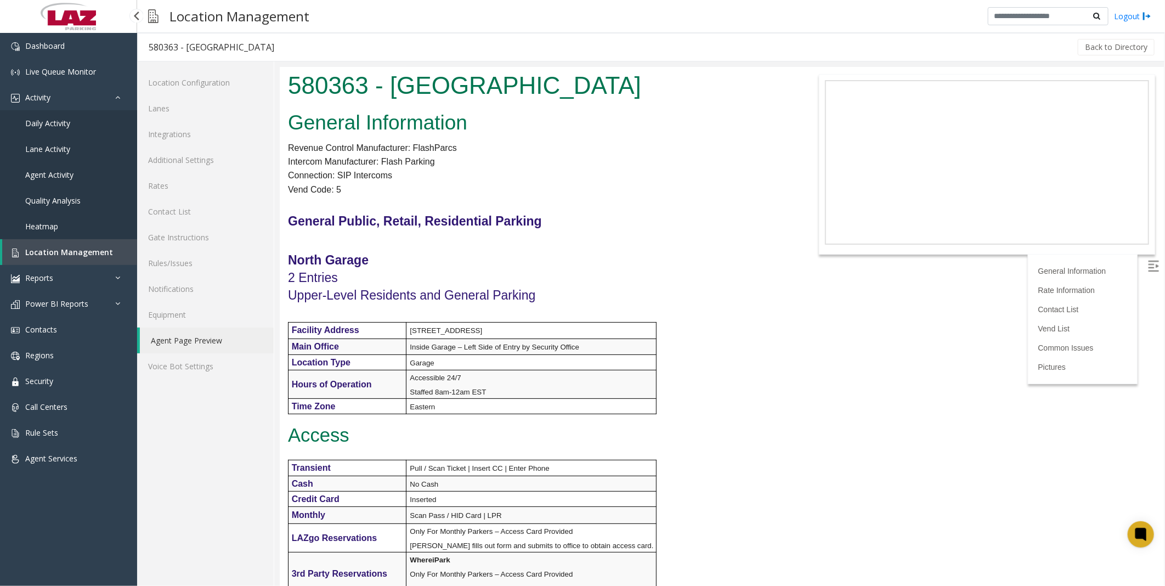
click at [69, 253] on span "Location Management" at bounding box center [69, 252] width 88 height 10
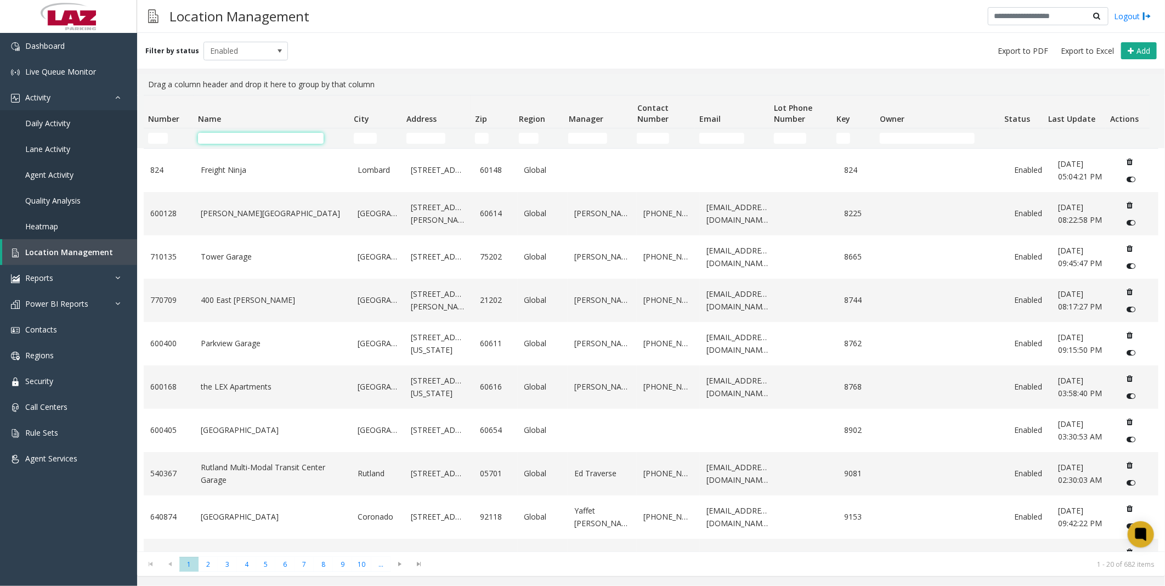
click at [237, 140] on input "Name Filter" at bounding box center [261, 138] width 126 height 11
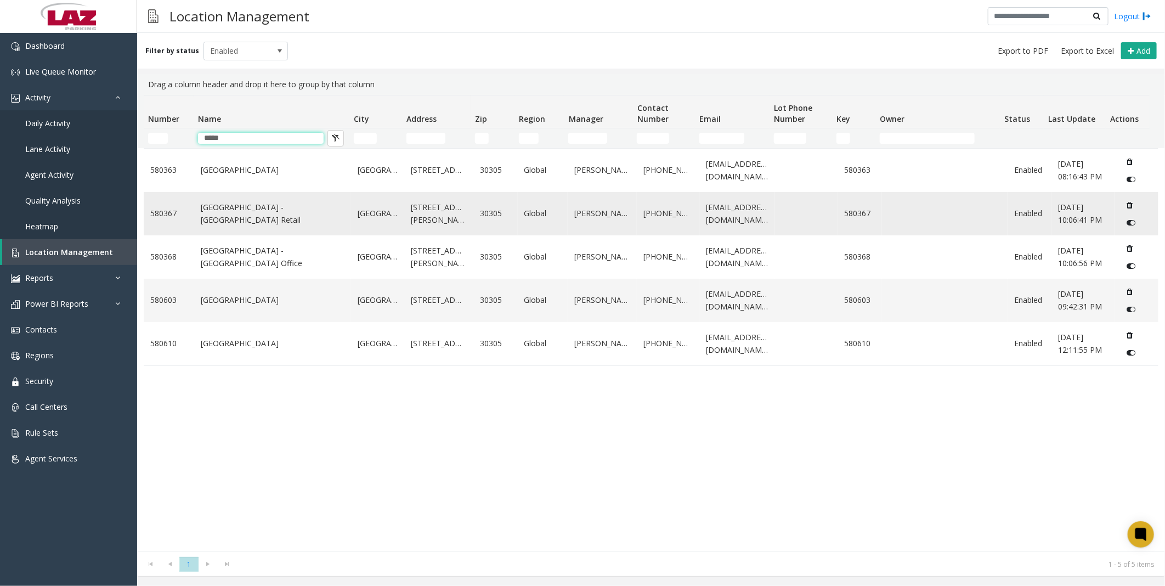
type input "*****"
click at [237, 223] on link "[GEOGRAPHIC_DATA] - [GEOGRAPHIC_DATA] Retail" at bounding box center [273, 213] width 144 height 25
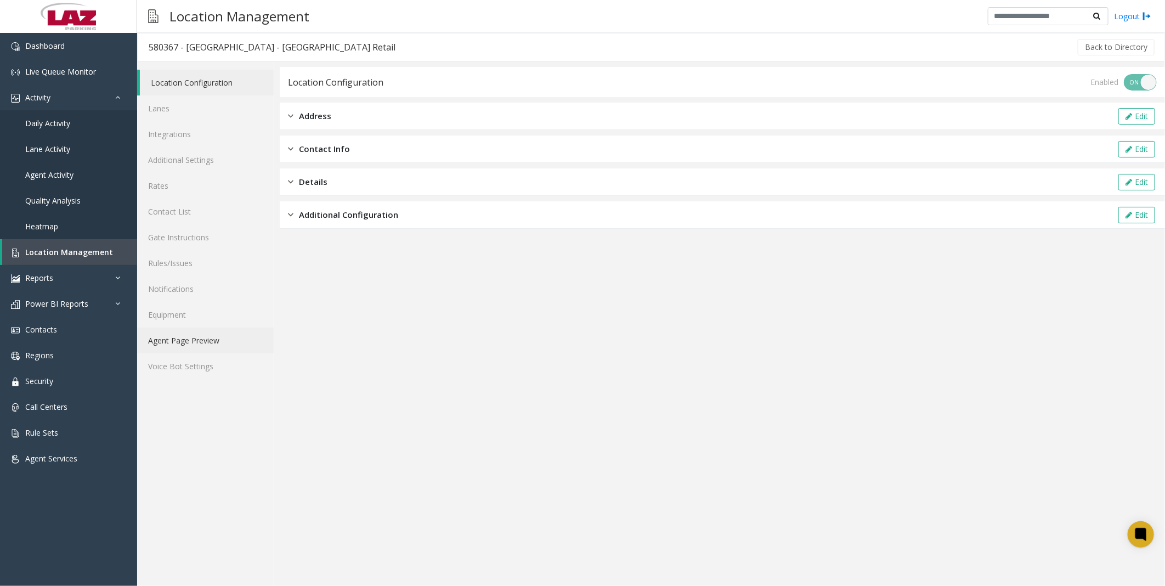
click at [183, 342] on link "Agent Page Preview" at bounding box center [205, 340] width 137 height 26
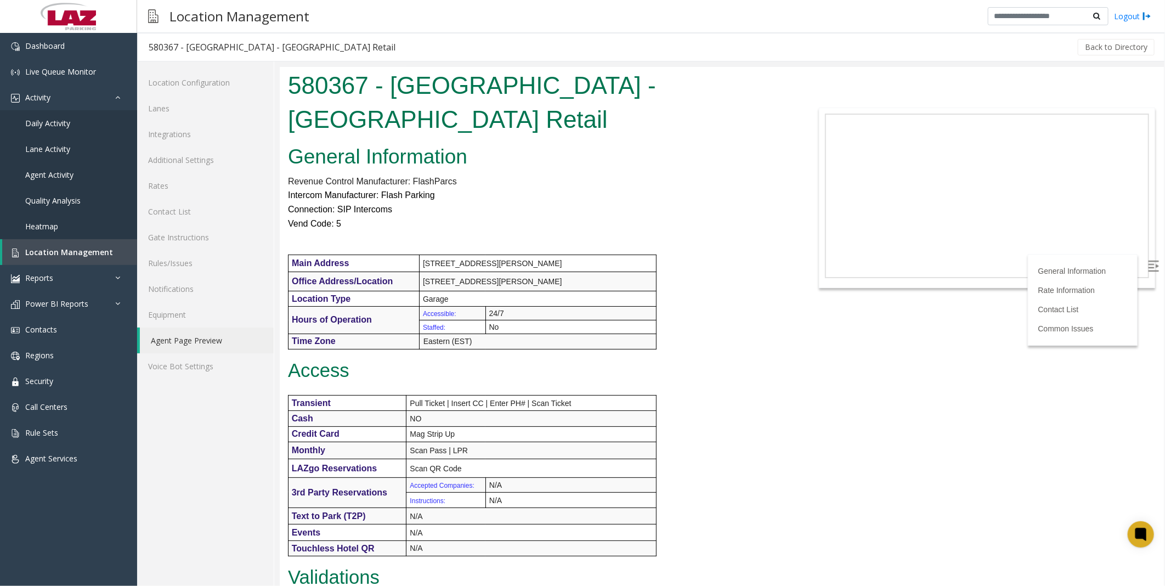
drag, startPoint x: 751, startPoint y: 504, endPoint x: 725, endPoint y: 434, distance: 74.6
click at [55, 247] on span "Location Management" at bounding box center [69, 252] width 88 height 10
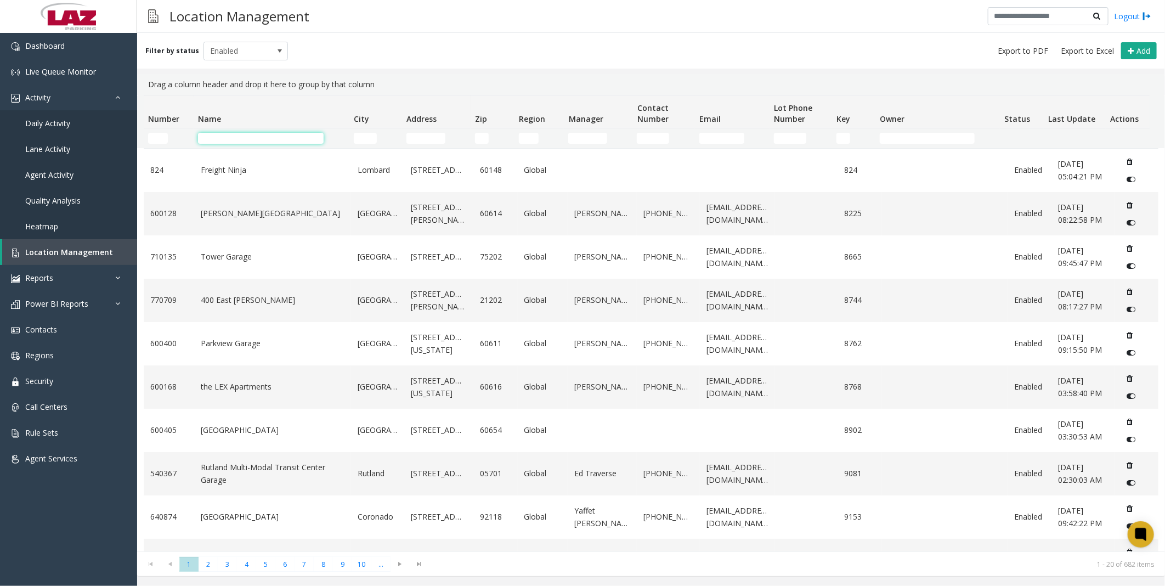
click at [265, 134] on input "Name Filter" at bounding box center [261, 138] width 126 height 11
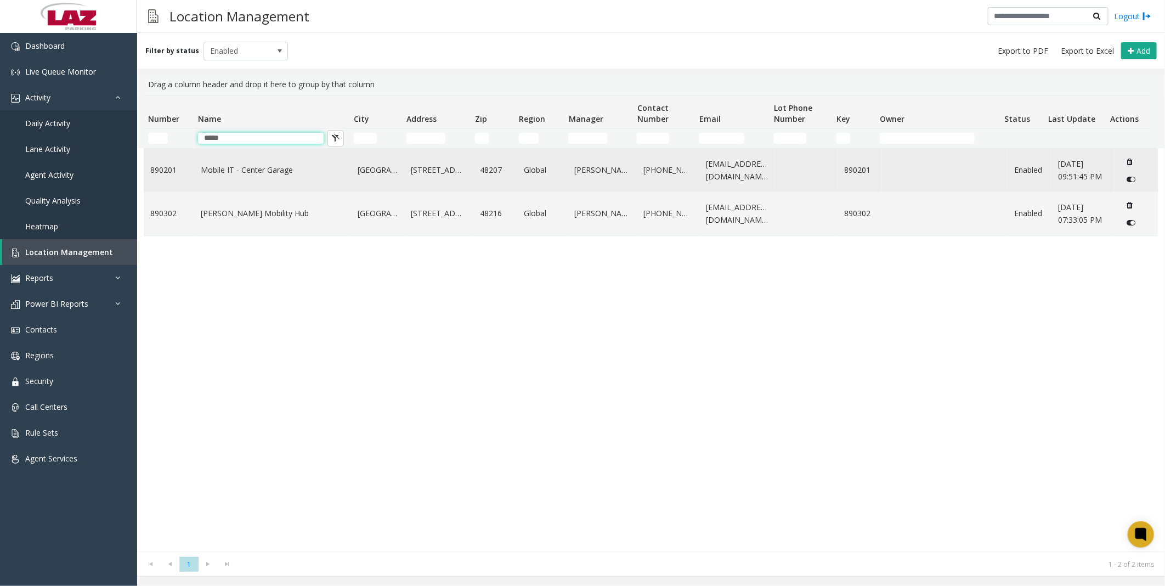
type input "*****"
click at [264, 182] on td "Mobile IT - Center Garage" at bounding box center [272, 170] width 157 height 43
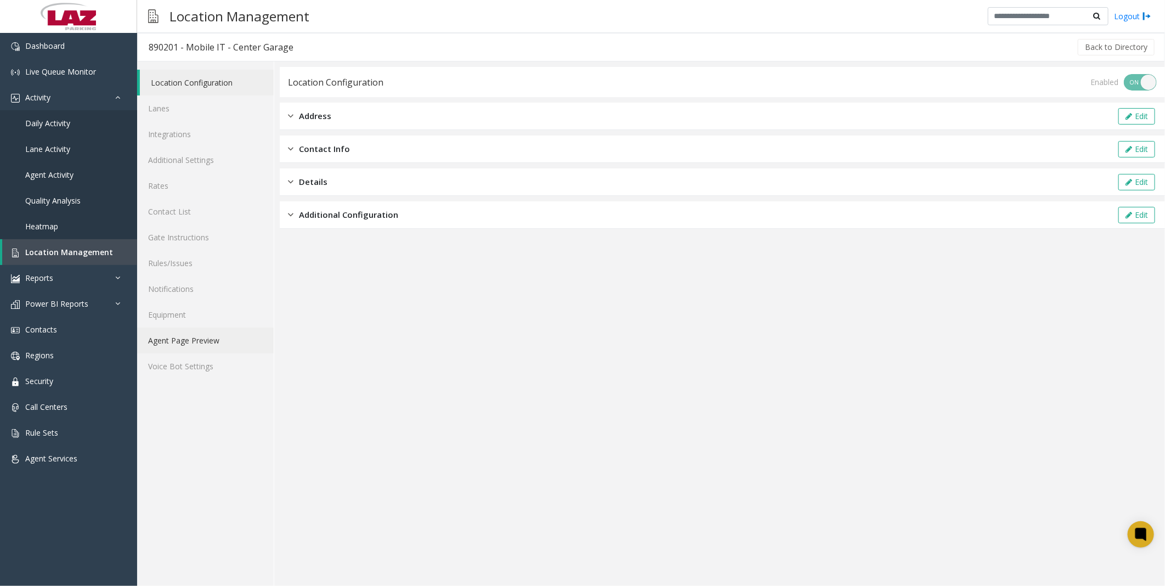
click at [168, 335] on link "Agent Page Preview" at bounding box center [205, 340] width 137 height 26
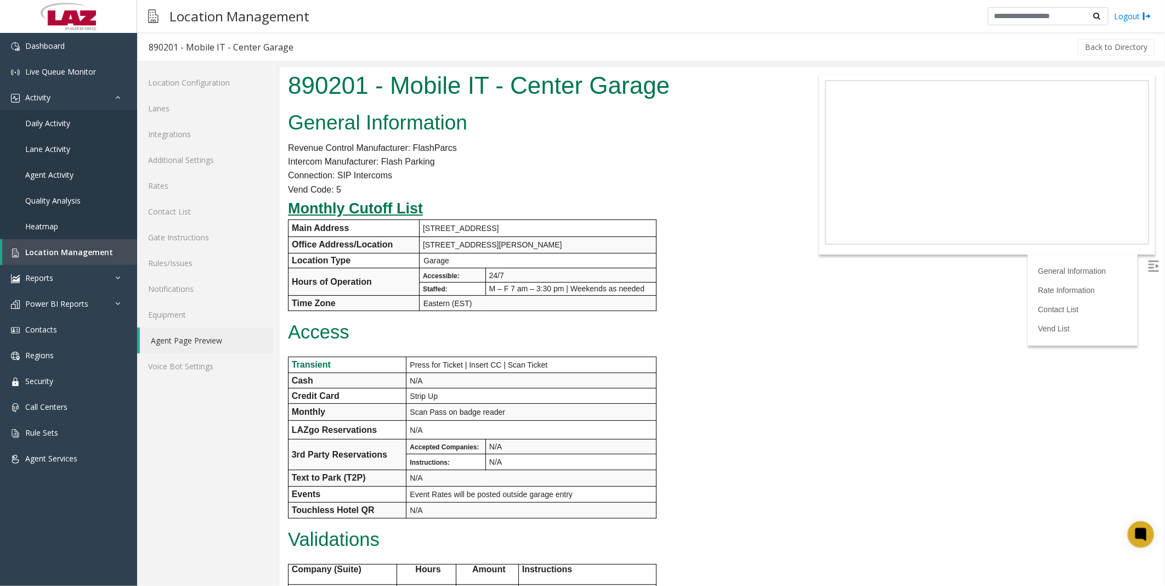
click at [740, 341] on p "Access" at bounding box center [536, 331] width 499 height 21
click at [188, 109] on link "Lanes" at bounding box center [205, 108] width 137 height 26
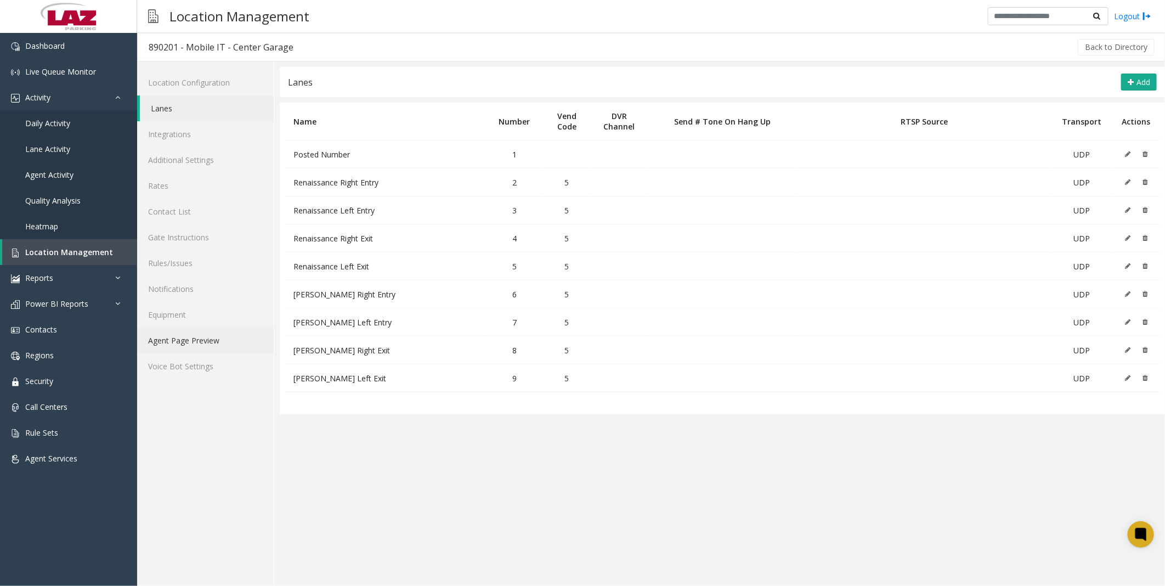
click at [193, 336] on link "Agent Page Preview" at bounding box center [205, 340] width 137 height 26
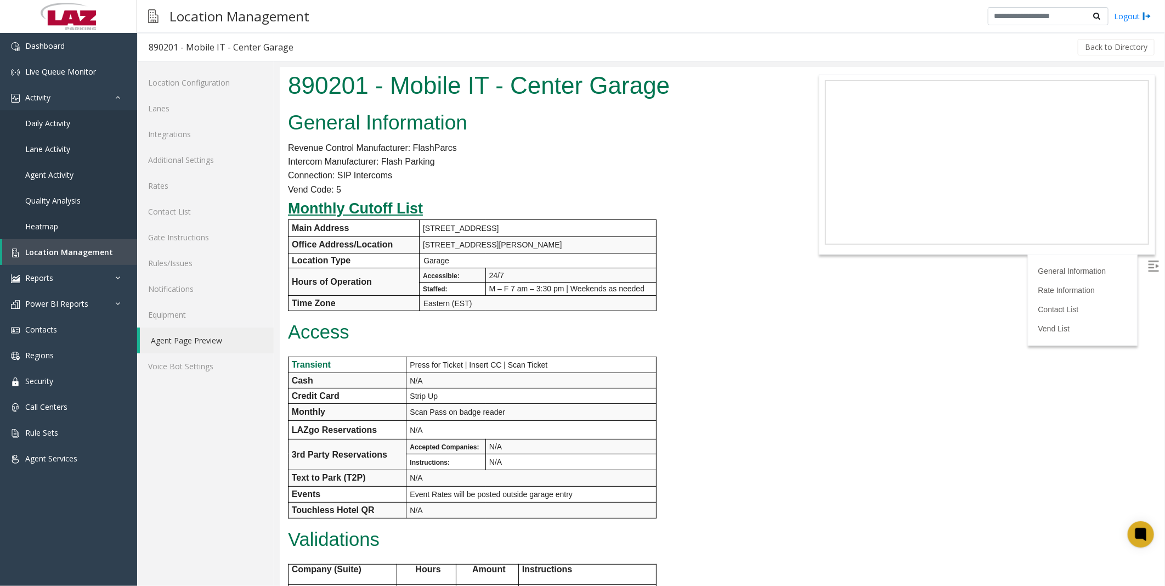
click at [791, 470] on body "890201 - Mobile IT - Center Garage General Information Revenue Control Manufact…" at bounding box center [721, 325] width 884 height 519
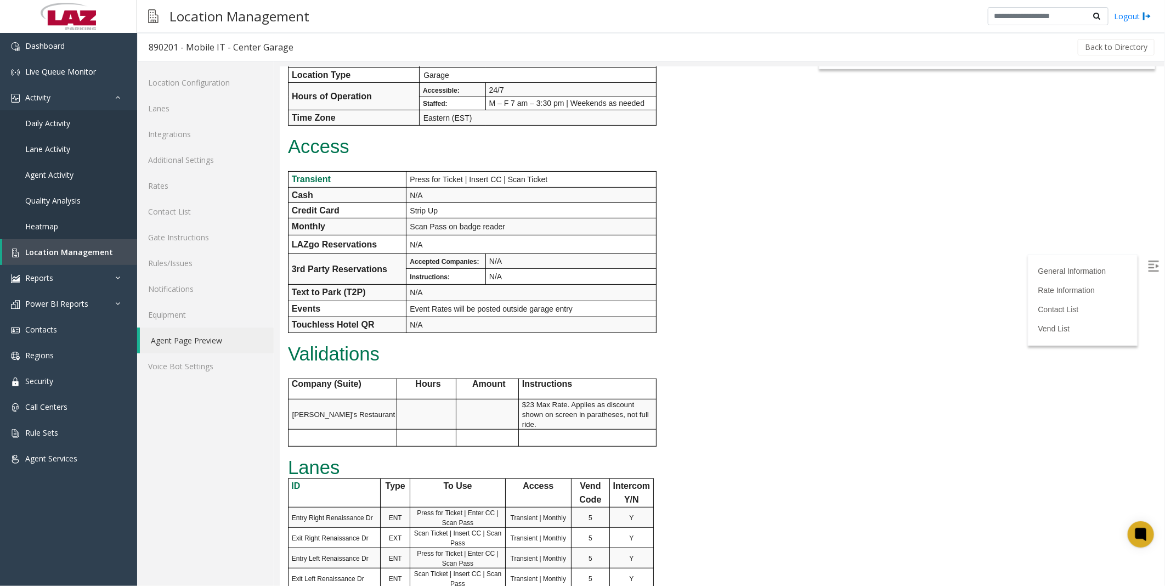
scroll to position [185, 0]
click at [683, 443] on div "General Information Revenue Control Manufacturer: FlashParcs Intercom Manufactu…" at bounding box center [536, 301] width 515 height 759
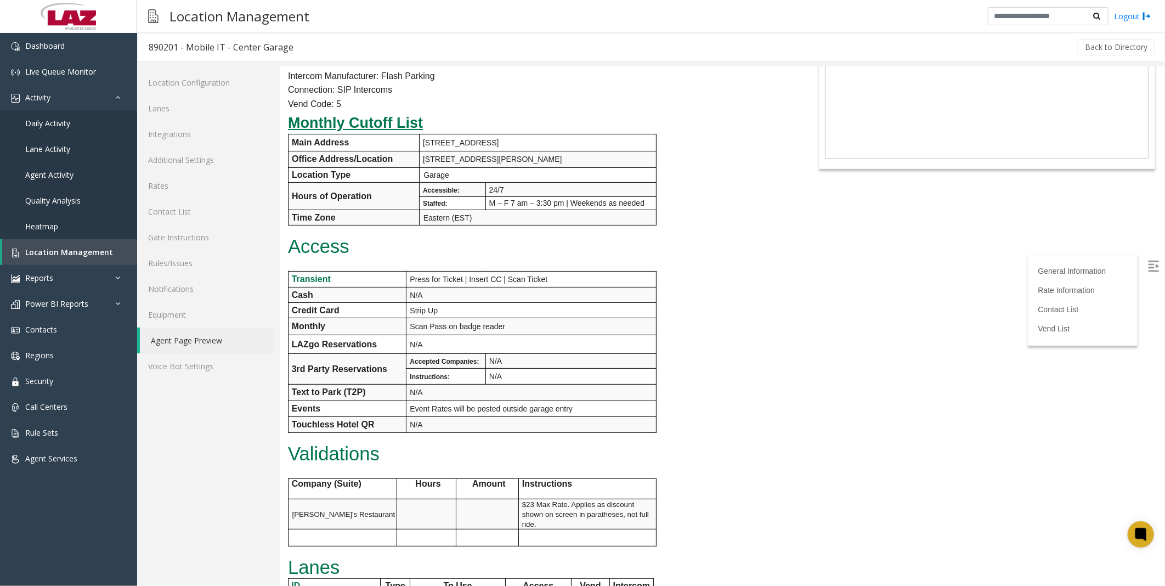
scroll to position [0, 0]
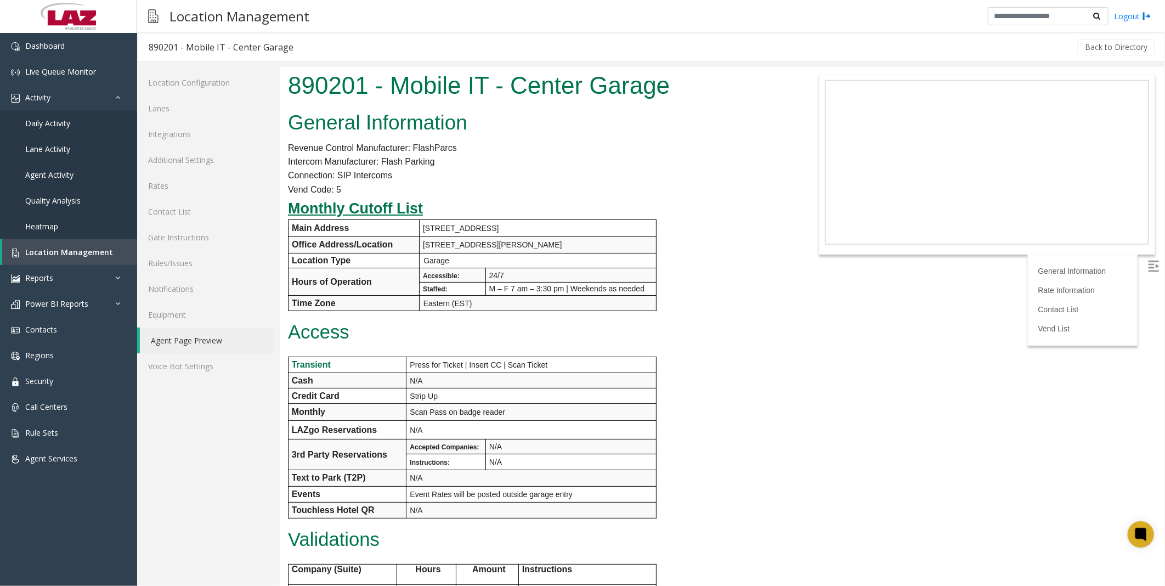
click at [180, 339] on link "Agent Page Preview" at bounding box center [207, 340] width 134 height 26
click at [180, 110] on link "Lanes" at bounding box center [205, 108] width 137 height 26
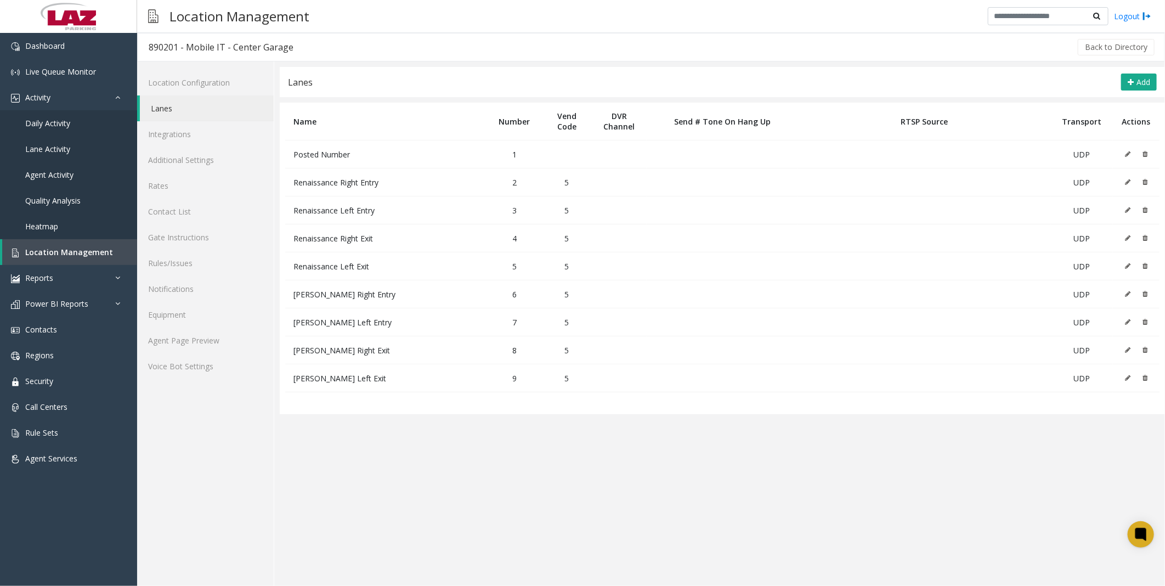
click at [666, 523] on app-lanes "Lanes Add Name Number Vend Code DVR Channel Send # Tone On Hang Up RTSP Source …" at bounding box center [722, 326] width 885 height 519
